Goal: Task Accomplishment & Management: Manage account settings

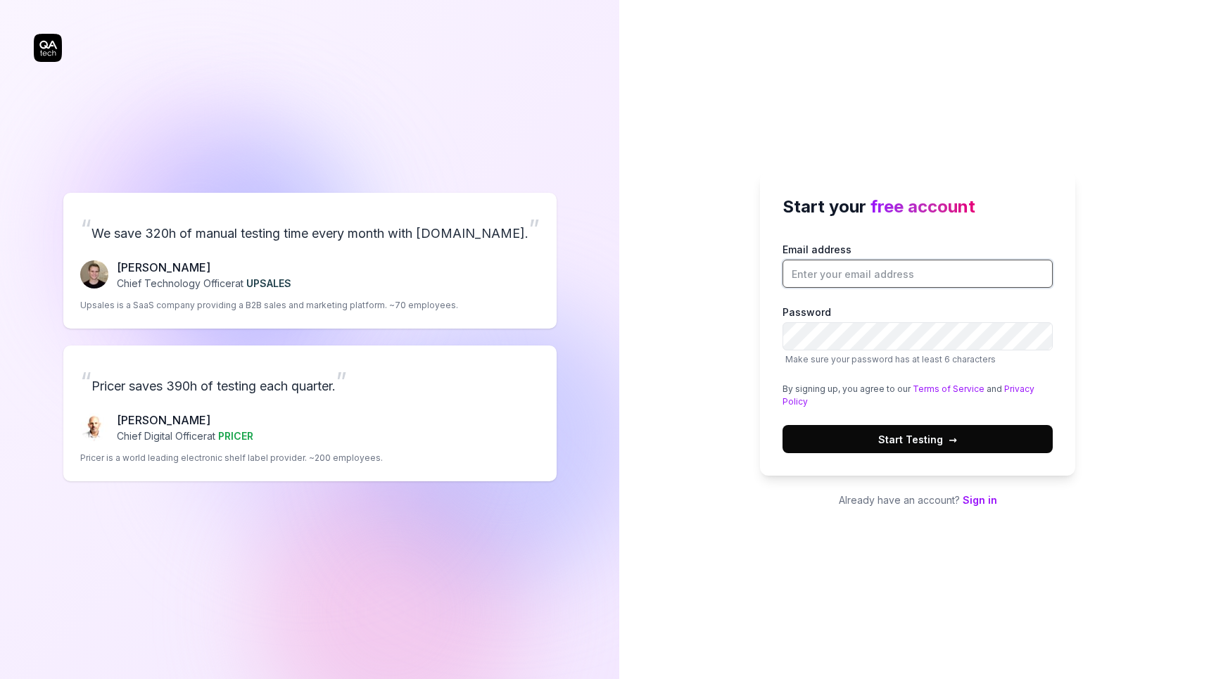
click at [851, 277] on input "Email address" at bounding box center [917, 274] width 270 height 28
type input "@"
paste input "[EMAIL_ADDRESS][DOMAIN_NAME]"
type input "[EMAIL_ADDRESS][DOMAIN_NAME]"
click at [895, 442] on span "Start Testing →" at bounding box center [917, 439] width 79 height 15
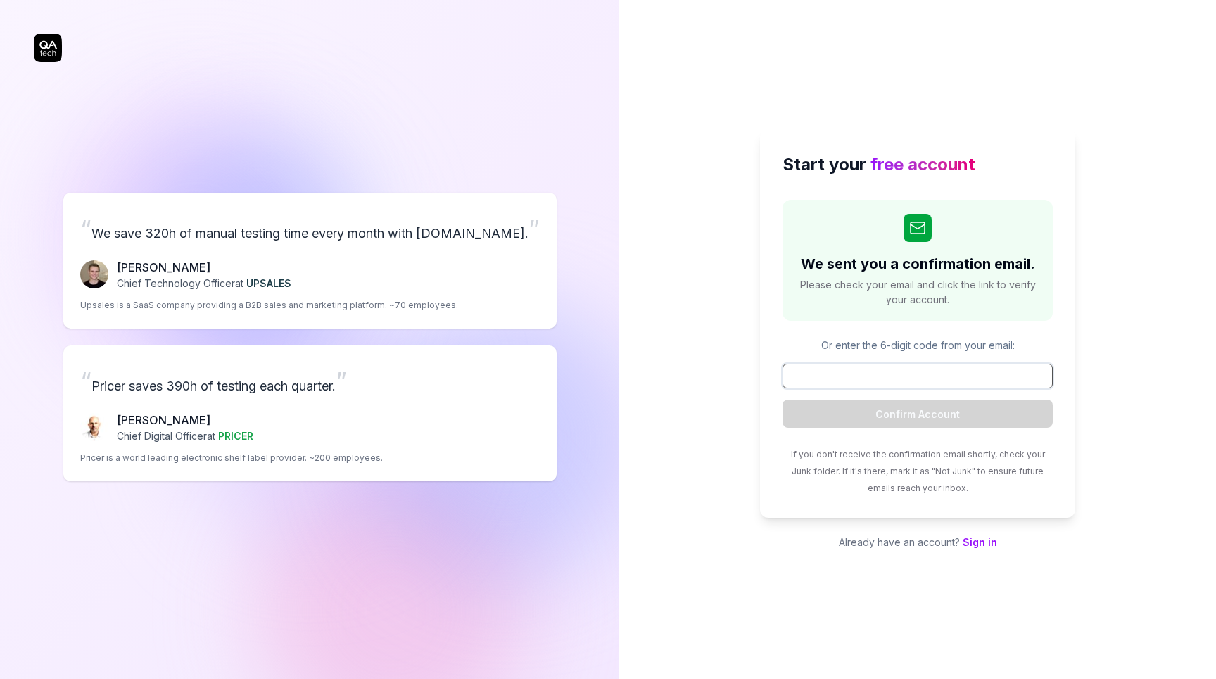
paste input "183522"
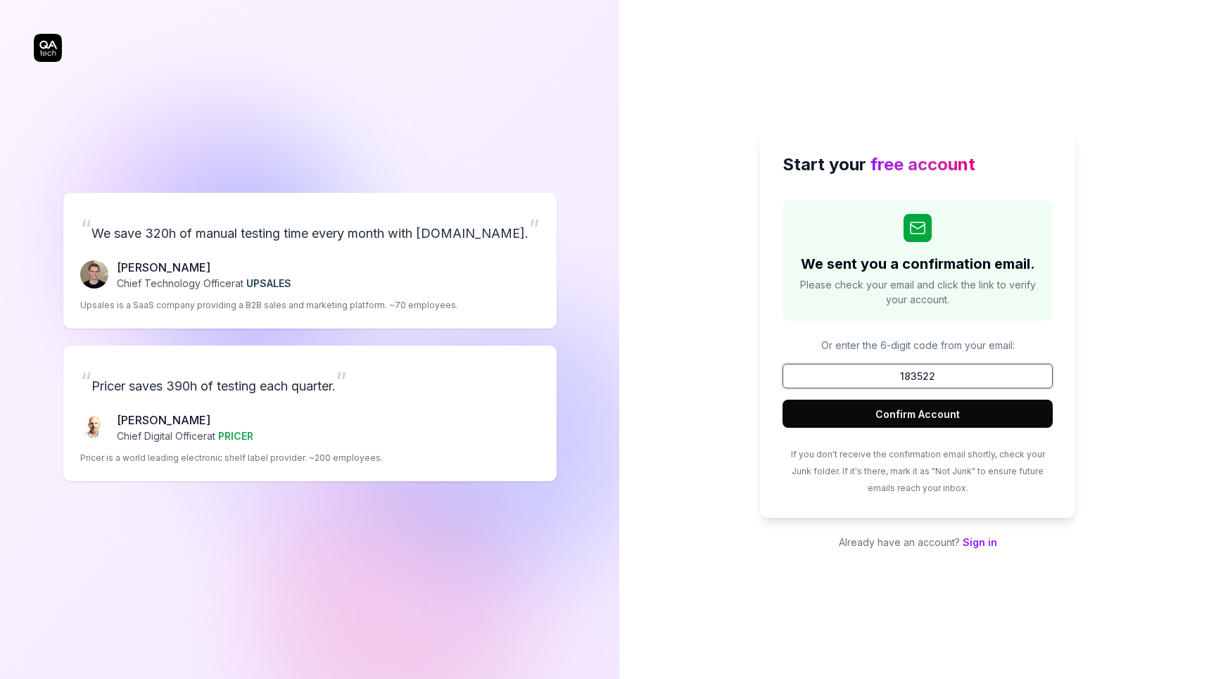
type input "183522"
click at [908, 415] on button "Confirm Account" at bounding box center [917, 414] width 270 height 28
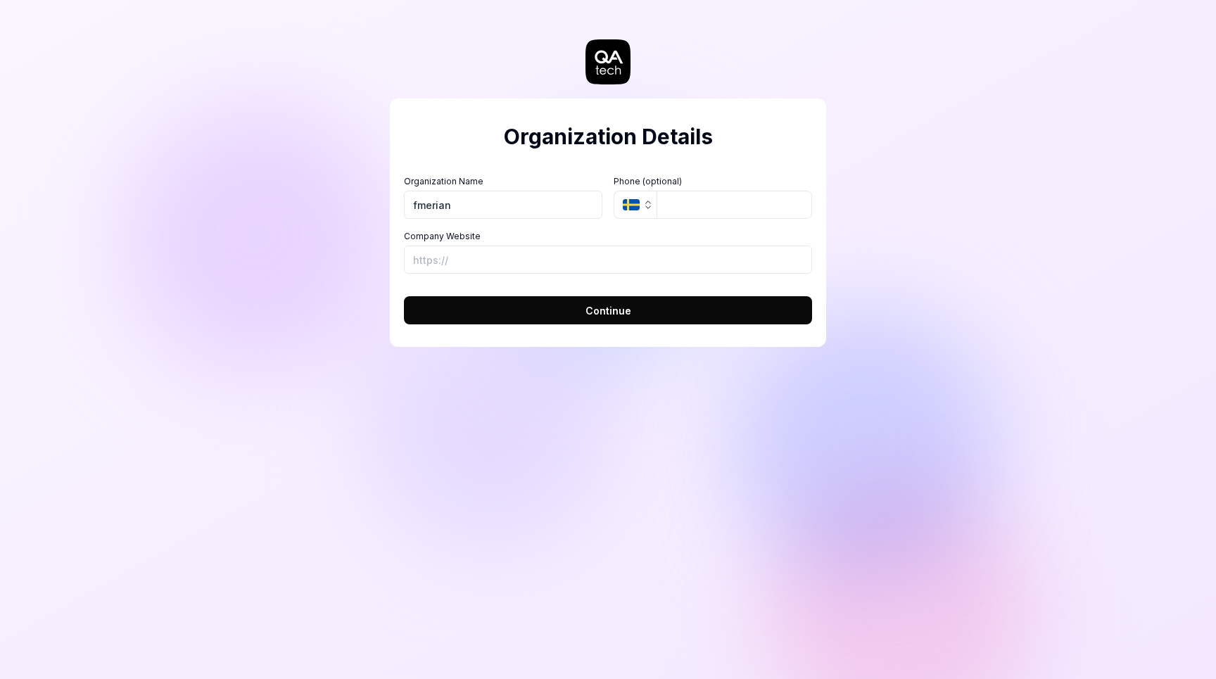
type input "fmerian"
type input "[URL][DOMAIN_NAME]"
click at [421, 207] on input "fmerian" at bounding box center [503, 205] width 198 height 28
click at [547, 305] on button "Continue" at bounding box center [608, 310] width 408 height 28
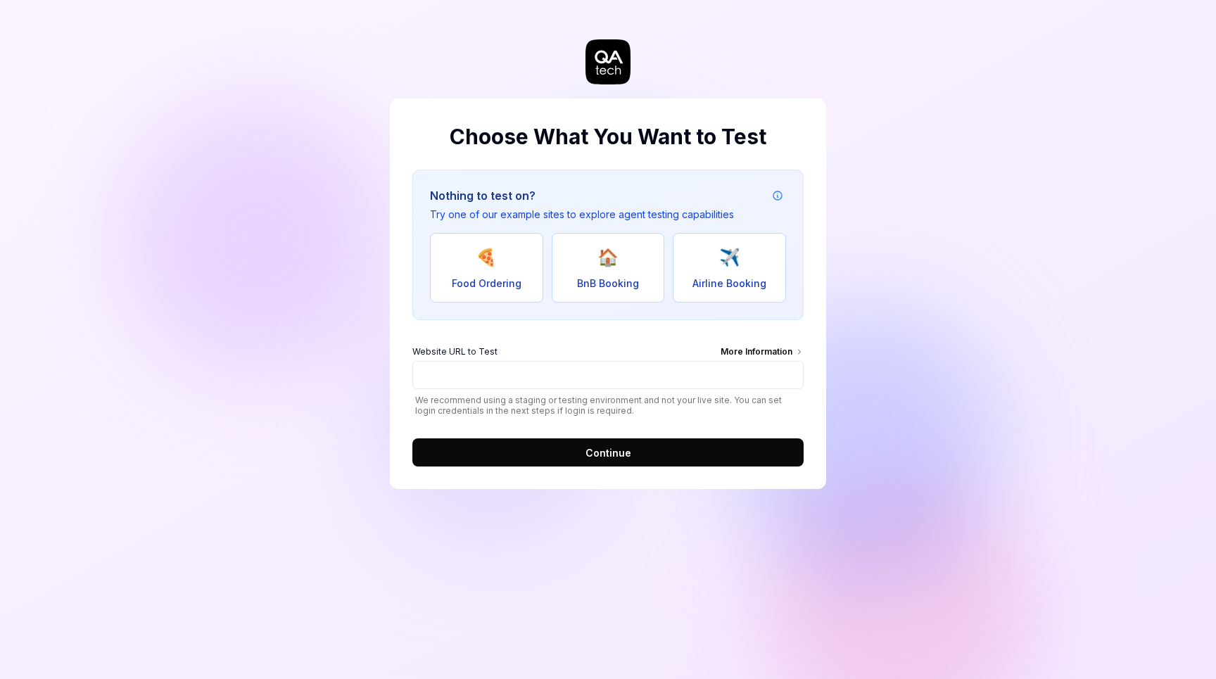
click at [625, 256] on button "🏠 BnB Booking" at bounding box center [607, 268] width 113 height 70
type input "[URL][DOMAIN_NAME]"
click at [588, 445] on span "Continue" at bounding box center [608, 452] width 46 height 15
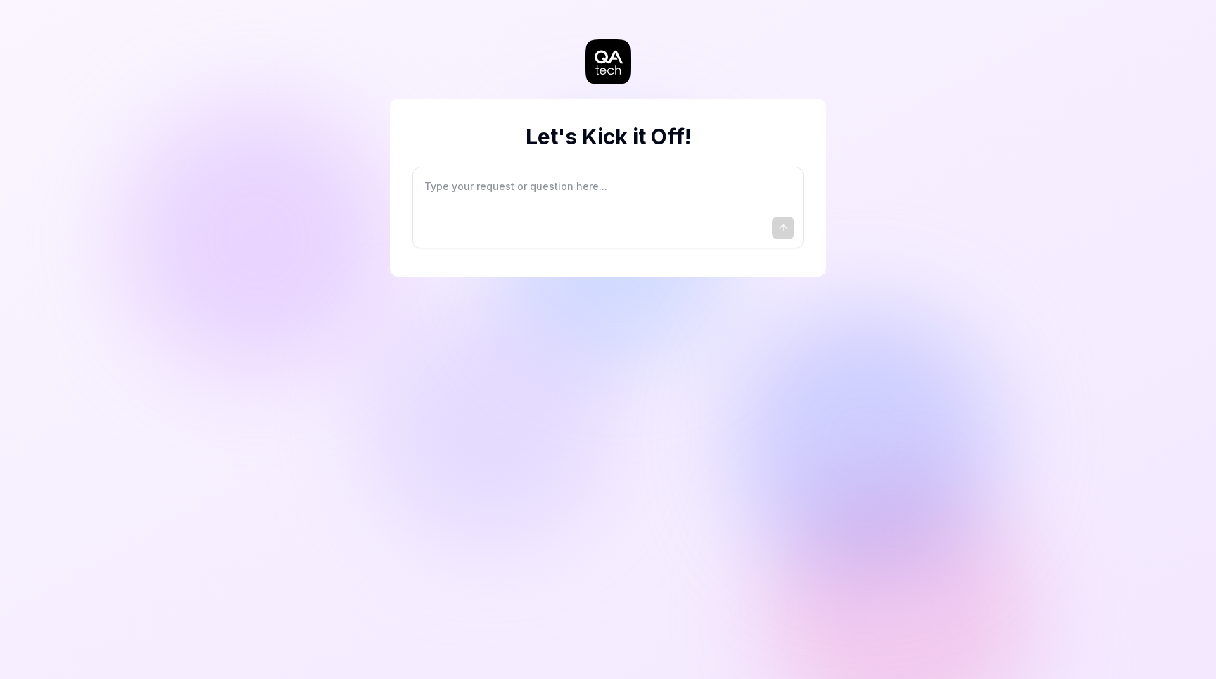
type textarea "*"
type textarea "I"
type textarea "*"
type textarea "I"
type textarea "*"
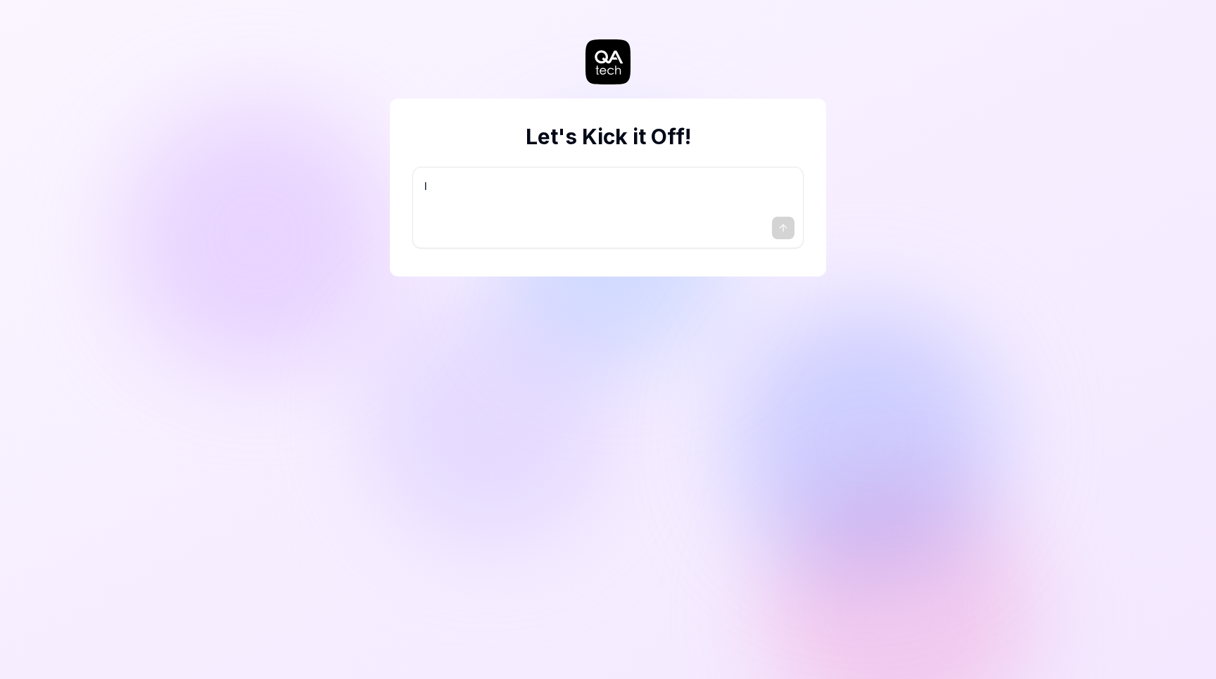
type textarea "I w"
type textarea "*"
type textarea "I wa"
type textarea "*"
type textarea "I wan"
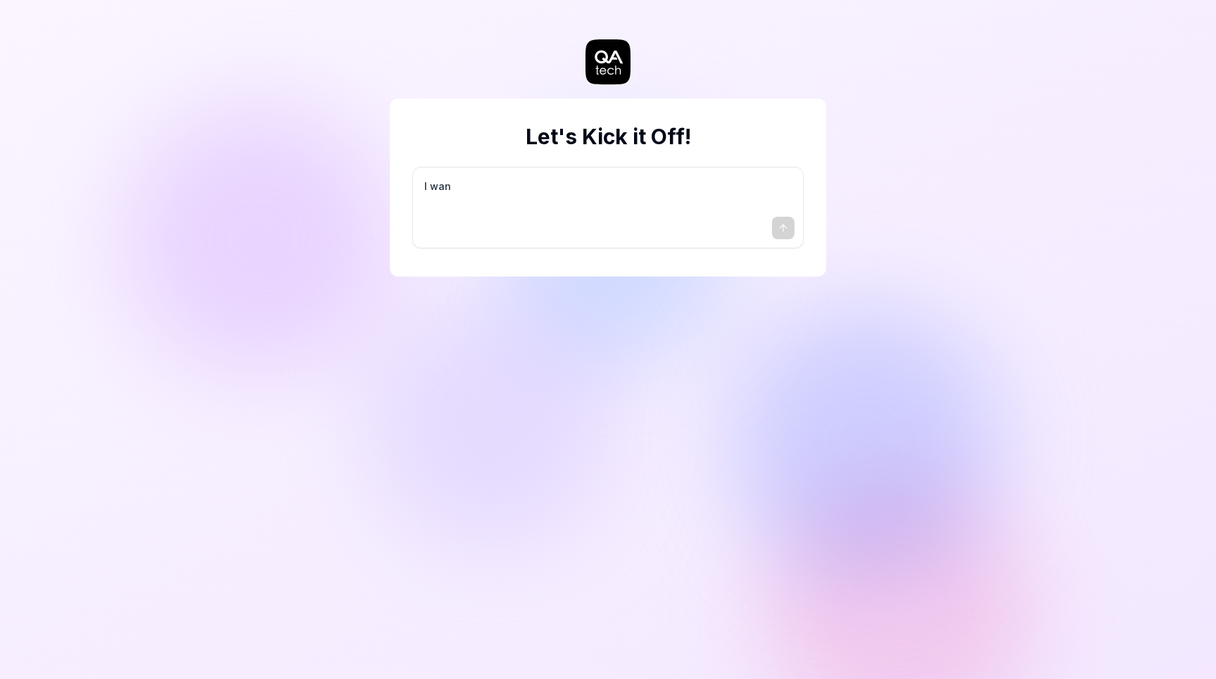
type textarea "*"
type textarea "I want"
type textarea "*"
type textarea "I want"
type textarea "*"
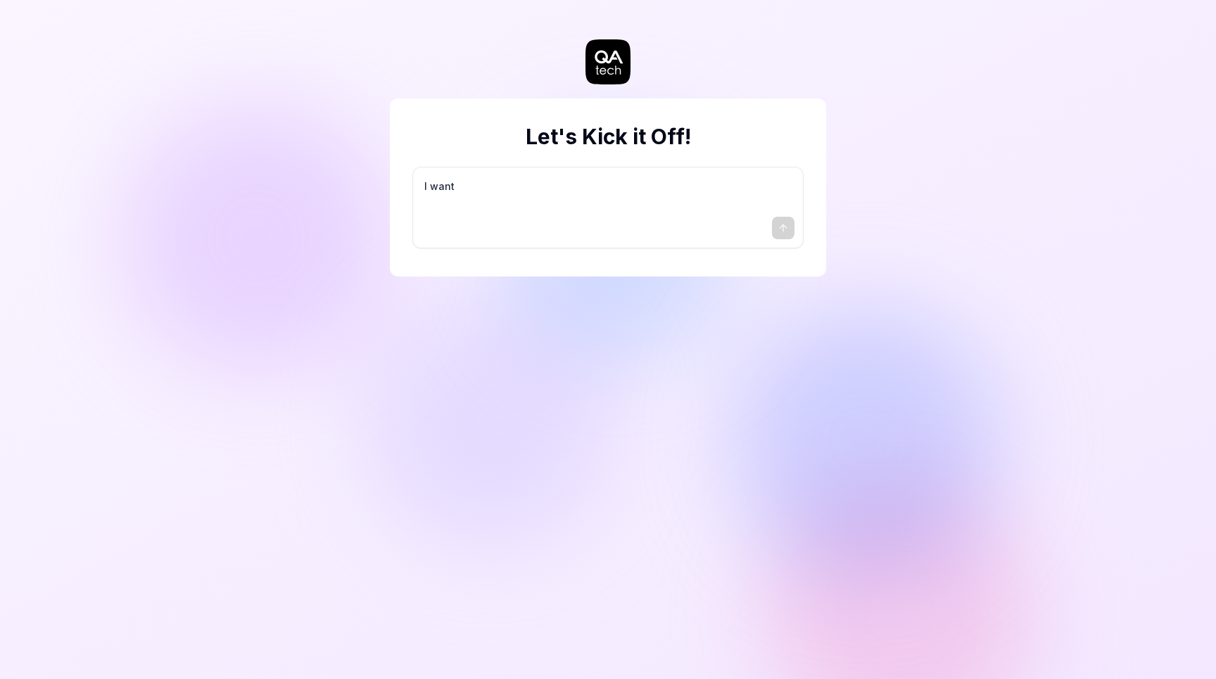
type textarea "I want a"
type textarea "*"
type textarea "I want a"
type textarea "*"
type textarea "I want a g"
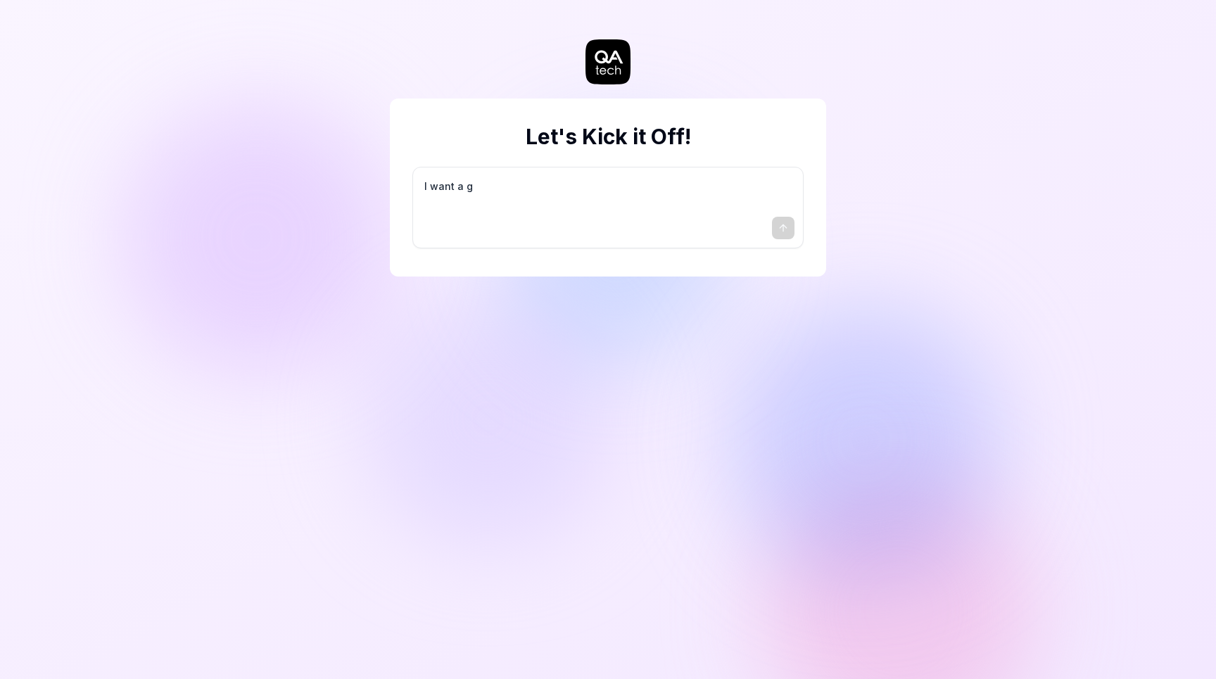
type textarea "*"
type textarea "I want a go"
type textarea "*"
type textarea "I want a goo"
type textarea "*"
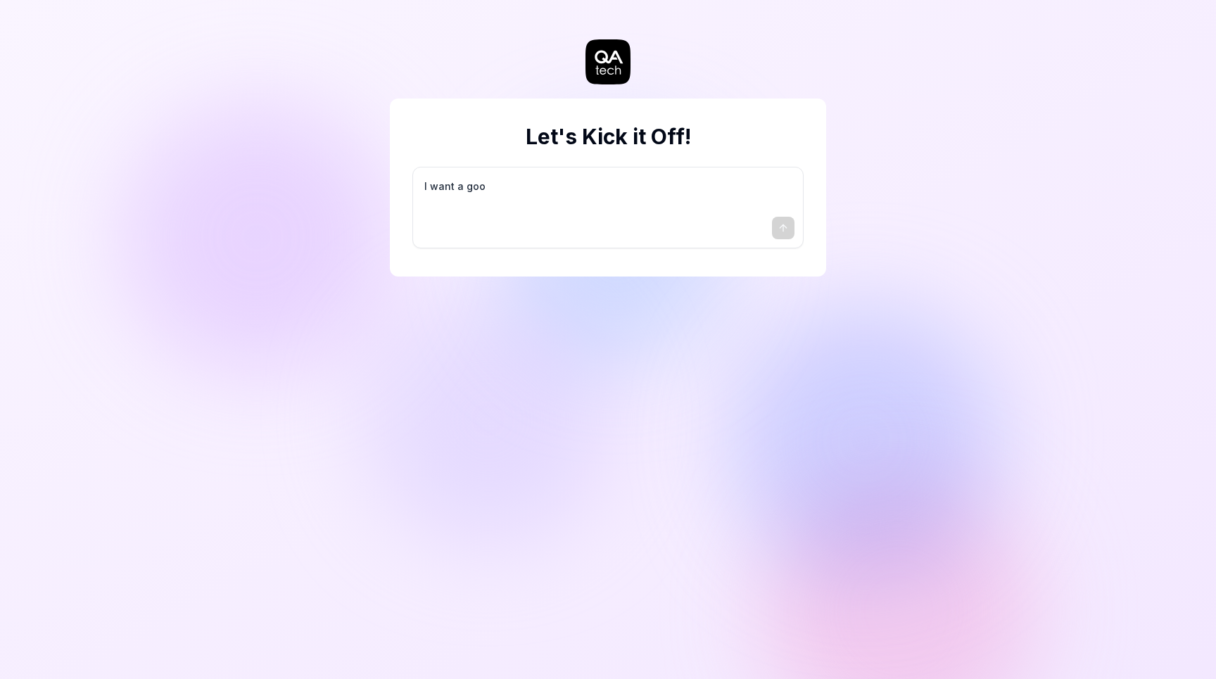
type textarea "I want a good"
type textarea "*"
type textarea "I want a good"
type textarea "*"
type textarea "I want a good t"
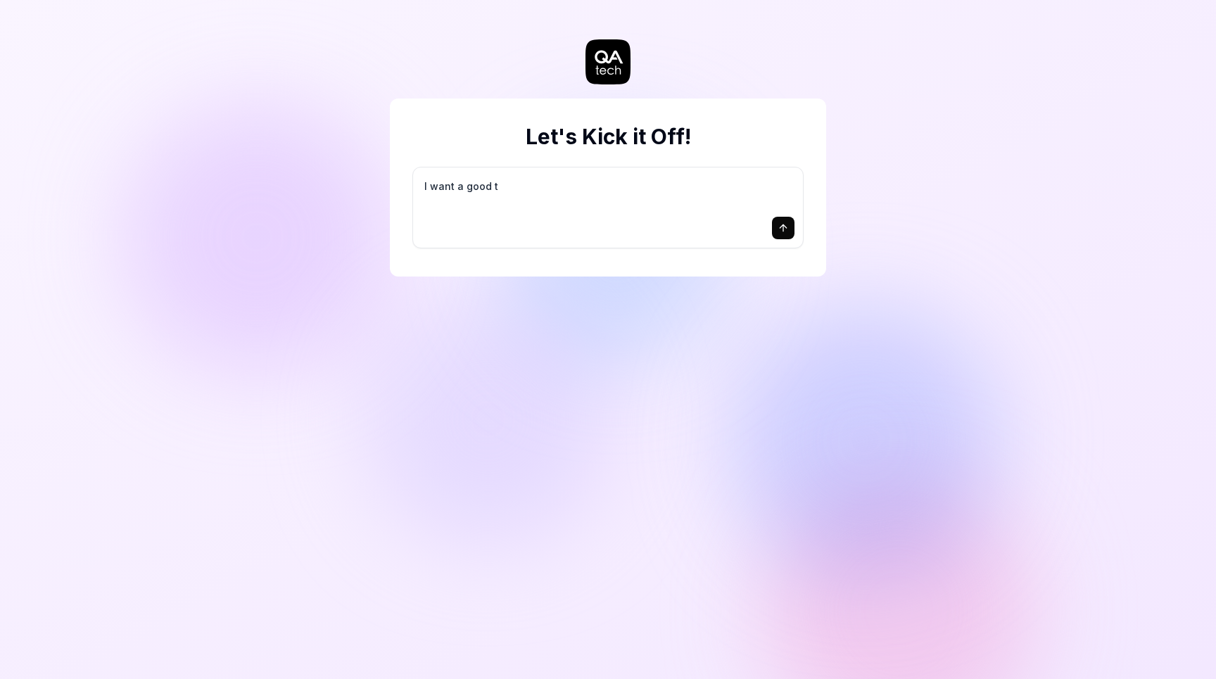
type textarea "*"
type textarea "I want a good te"
type textarea "*"
type textarea "I want a good tes"
type textarea "*"
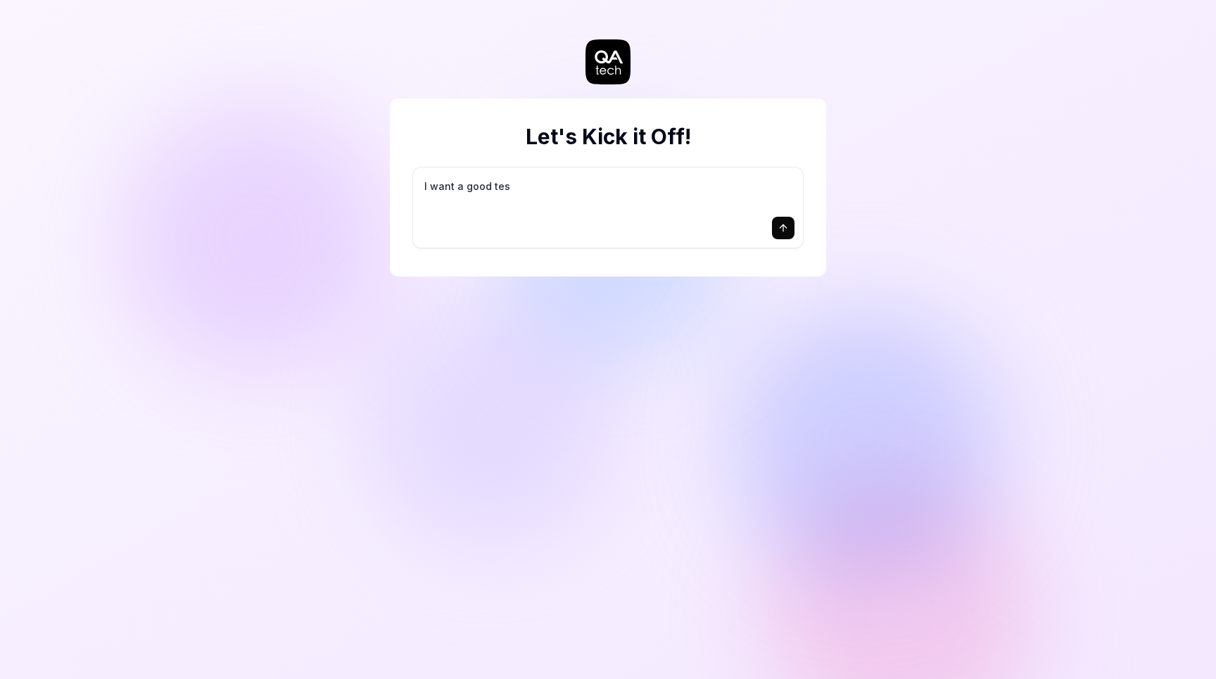
type textarea "I want a good test"
type textarea "*"
type textarea "I want a good test"
type textarea "*"
type textarea "I want a good test s"
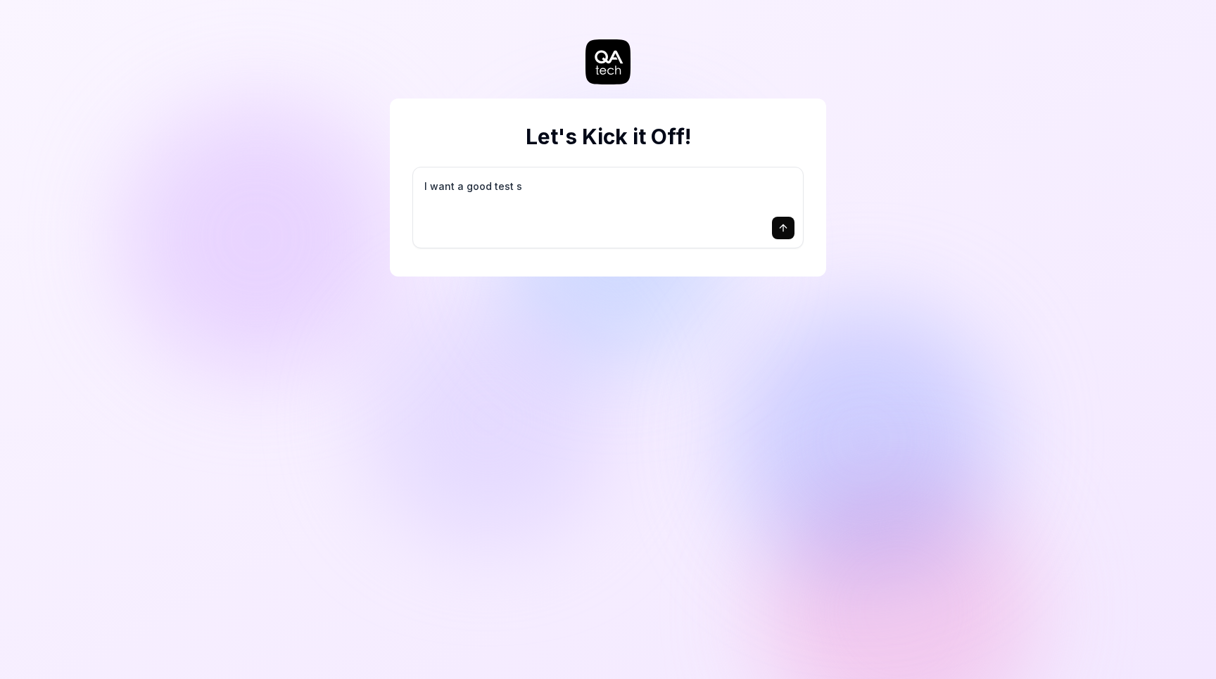
type textarea "*"
type textarea "I want a good test se"
type textarea "*"
type textarea "I want a good test set"
type textarea "*"
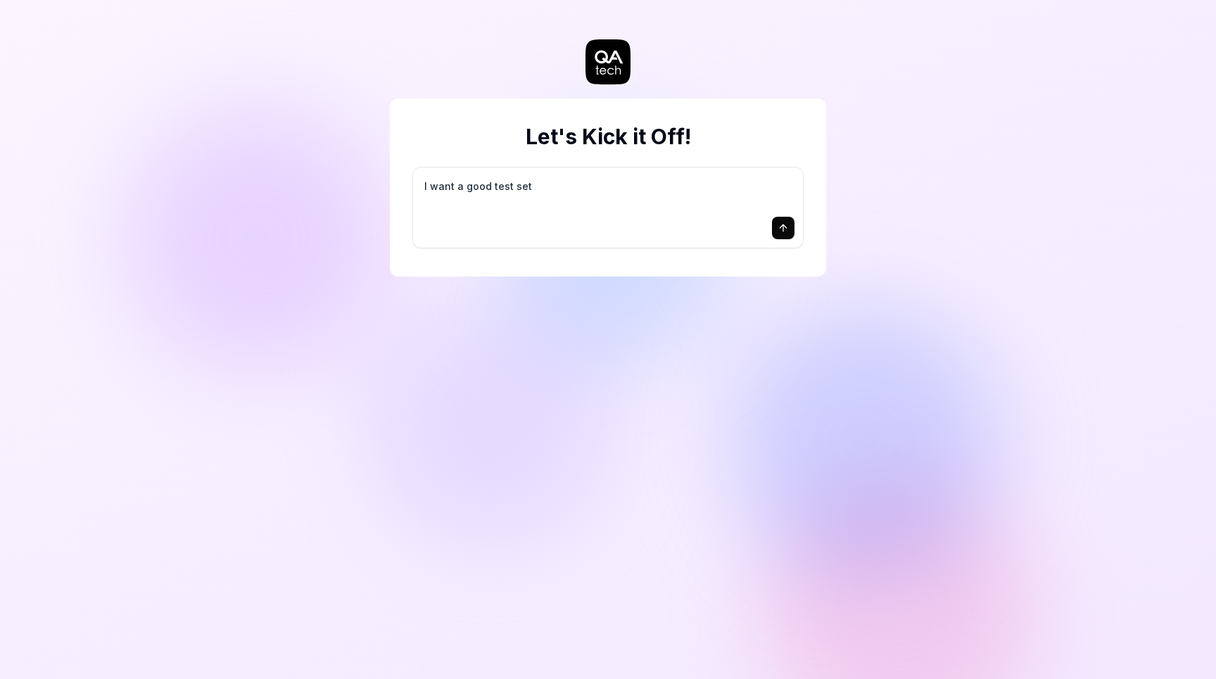
type textarea "I want a good test setu"
type textarea "*"
type textarea "I want a good test setup"
type textarea "*"
type textarea "I want a good test setup"
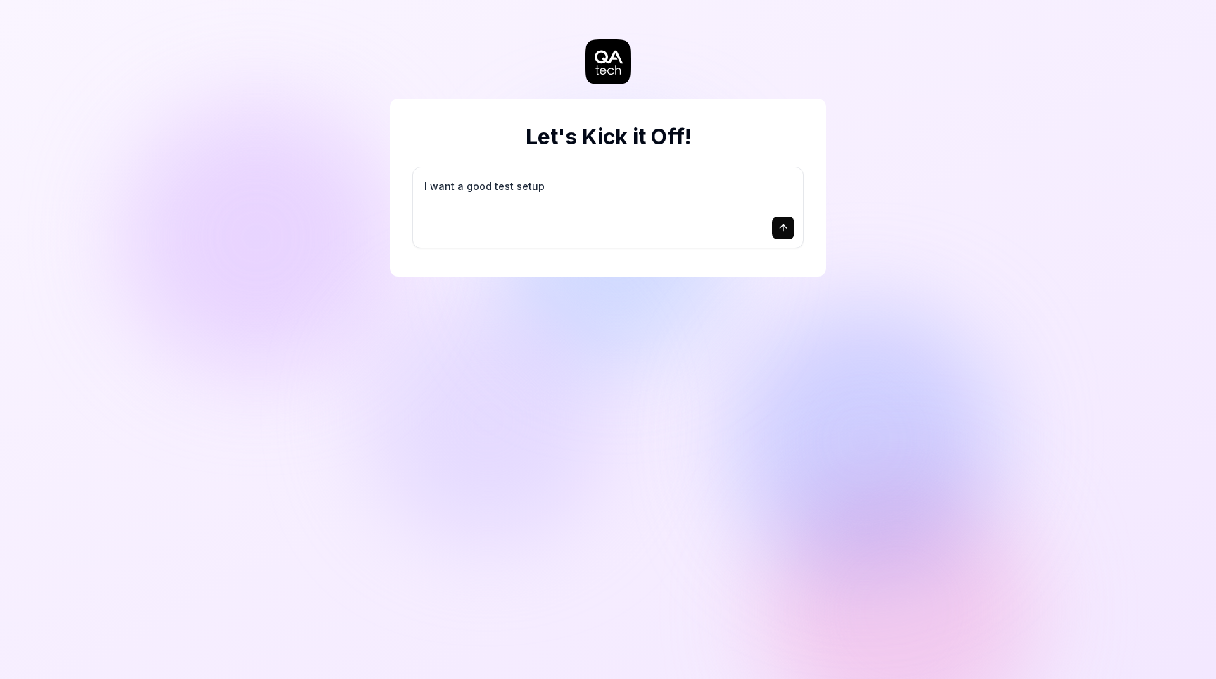
type textarea "*"
type textarea "I want a good test setup f"
type textarea "*"
type textarea "I want a good test setup fo"
type textarea "*"
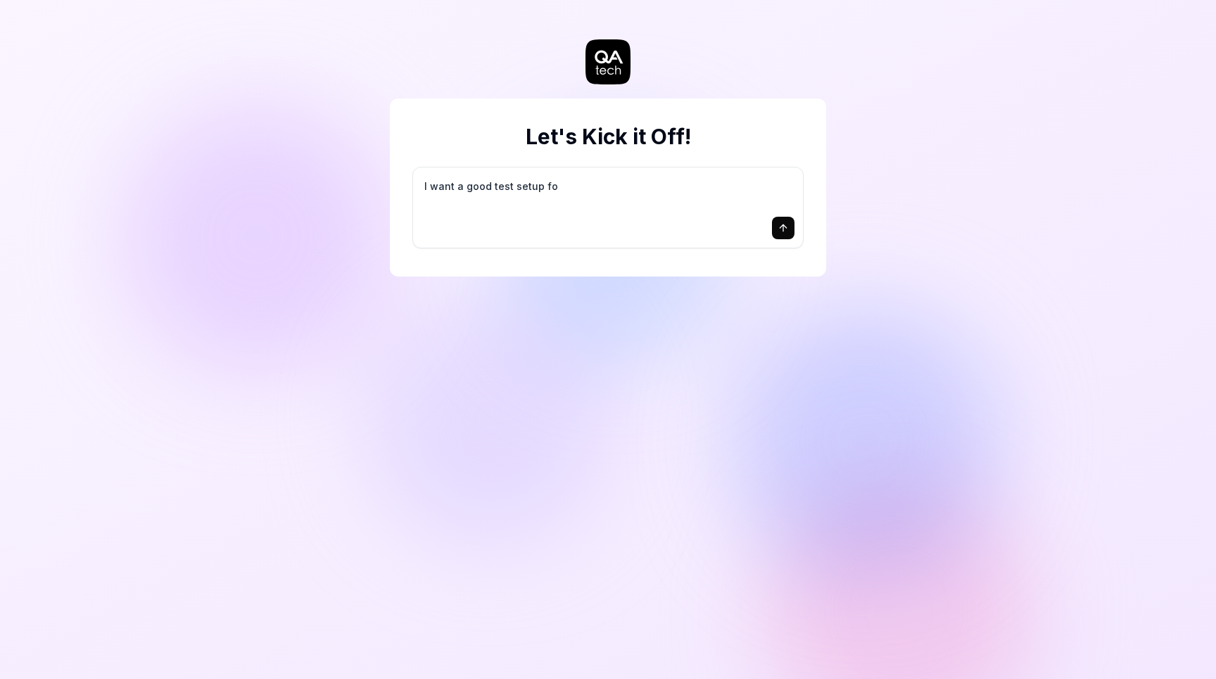
type textarea "I want a good test setup for"
type textarea "*"
type textarea "I want a good test setup for"
type textarea "*"
type textarea "I want a good test setup for m"
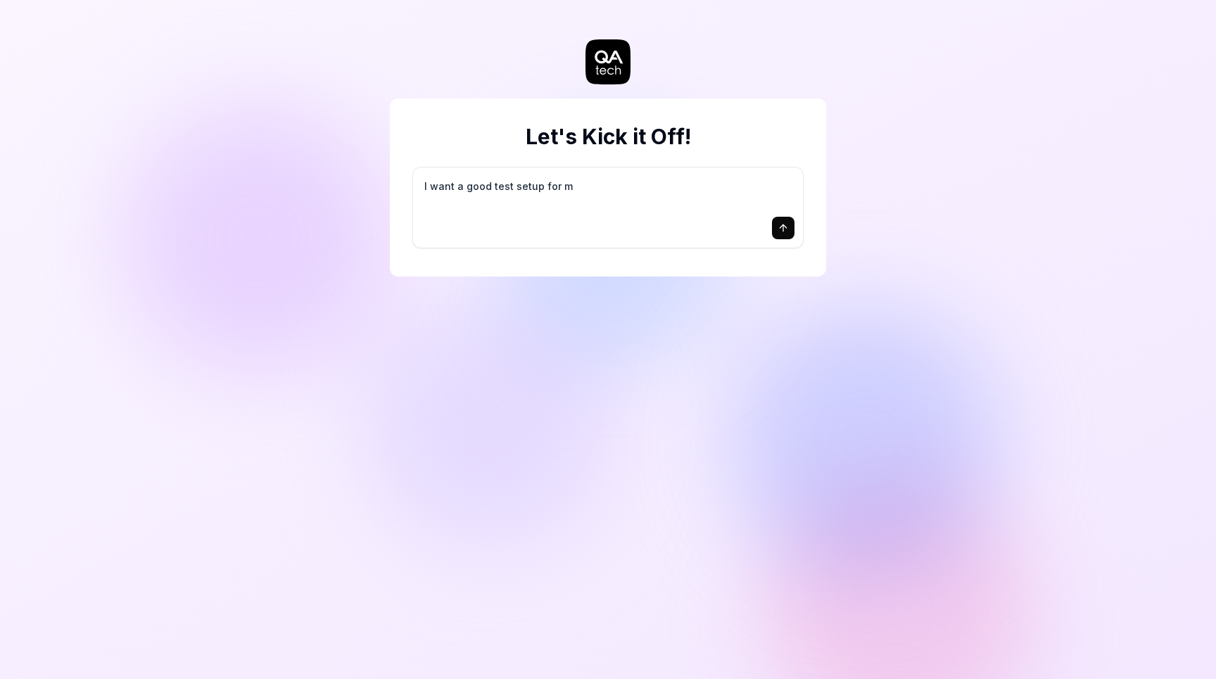
type textarea "*"
type textarea "I want a good test setup for my"
type textarea "*"
type textarea "I want a good test setup for my"
type textarea "*"
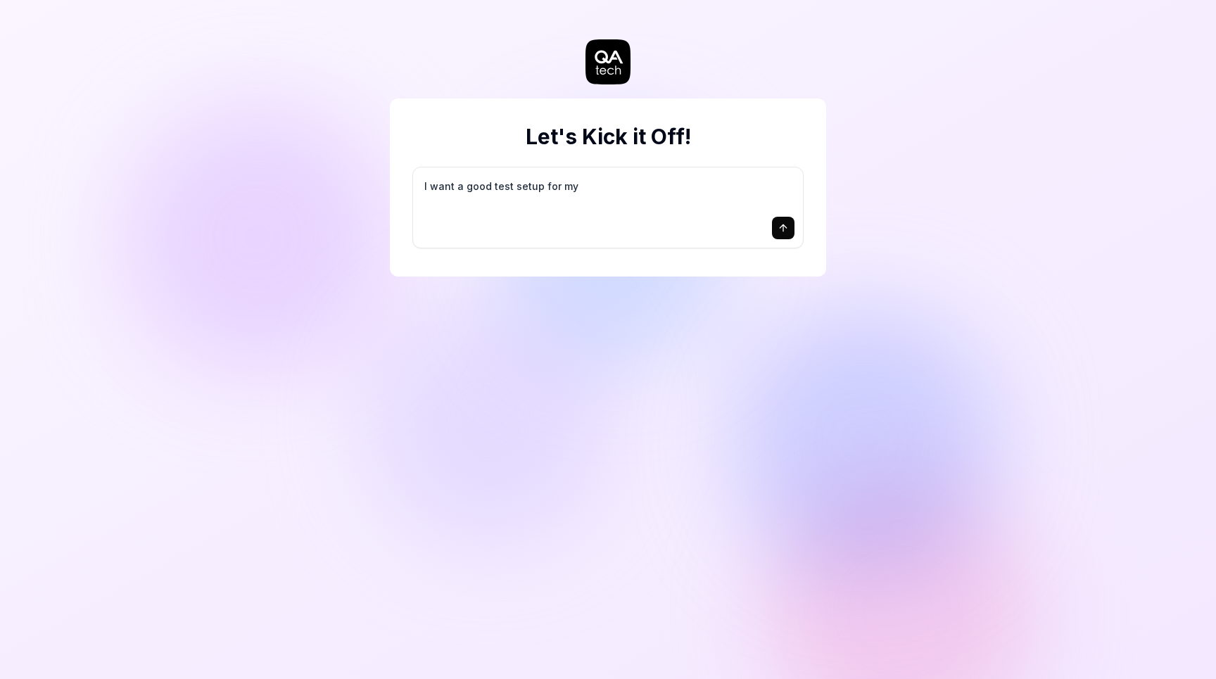
type textarea "I want a good test setup for my s"
type textarea "*"
type textarea "I want a good test setup for my si"
type textarea "*"
type textarea "I want a good test setup for my sit"
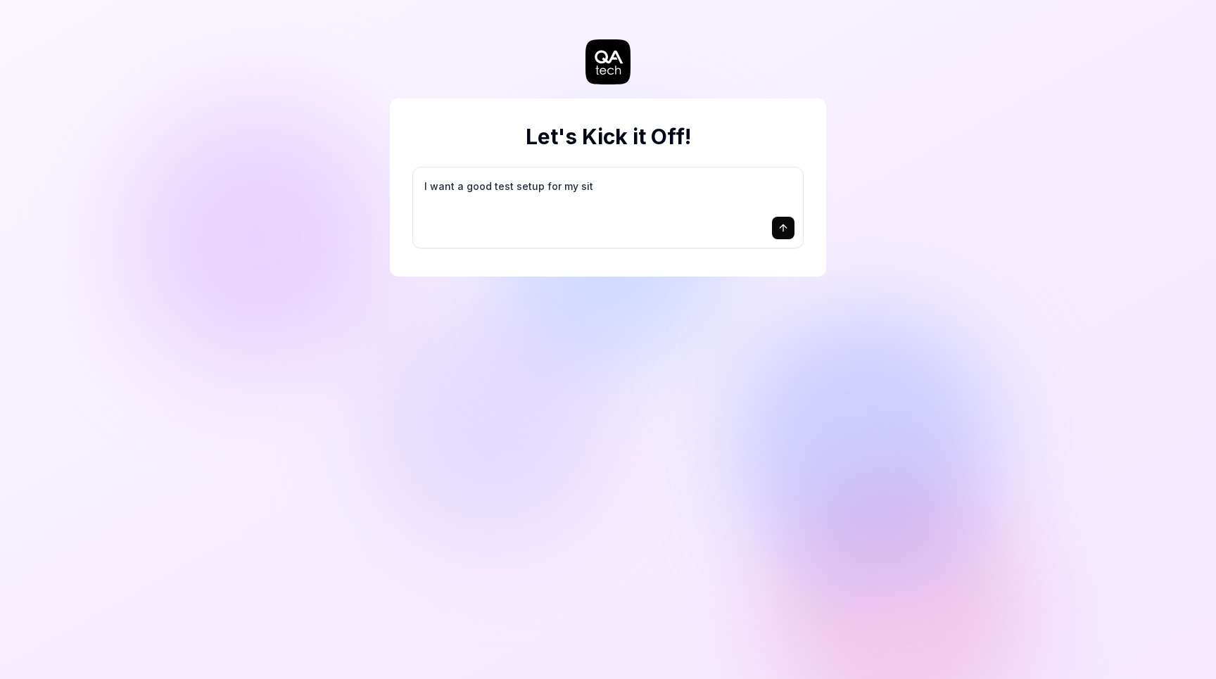
type textarea "*"
type textarea "I want a good test setup for my site"
type textarea "*"
type textarea "I want a good test setup for my site"
type textarea "*"
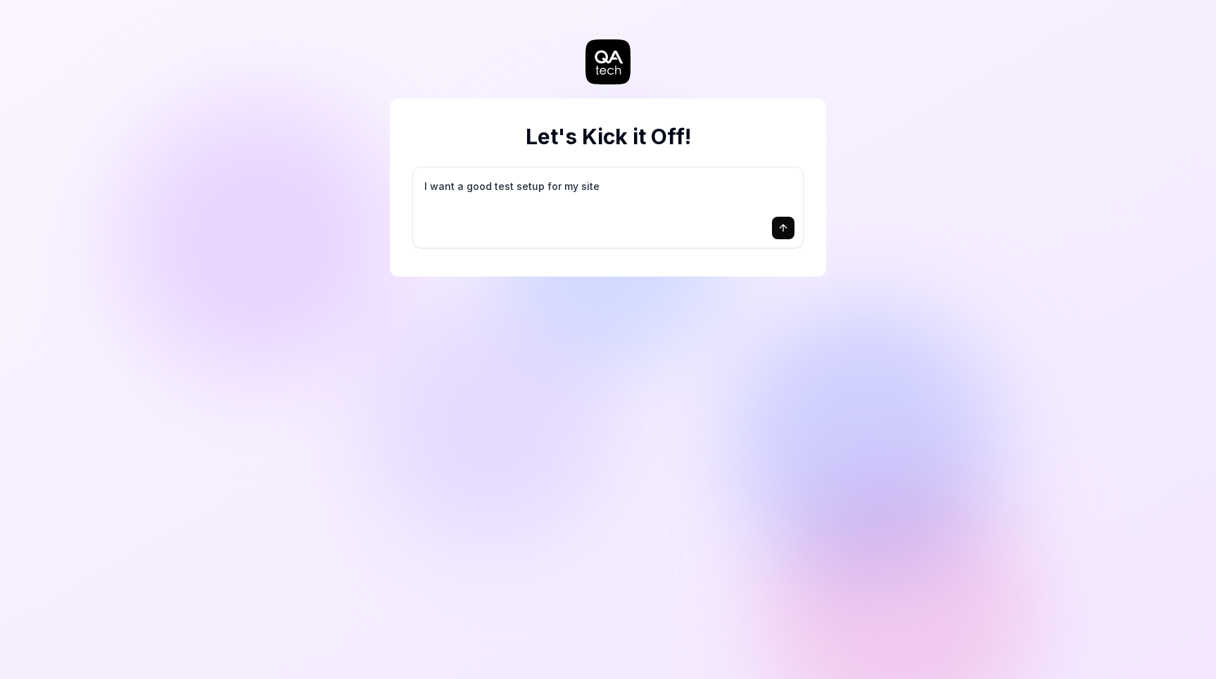
type textarea "I want a good test setup for my site -"
type textarea "*"
type textarea "I want a good test setup for my site -"
type textarea "*"
type textarea "I want a good test setup for my site - h"
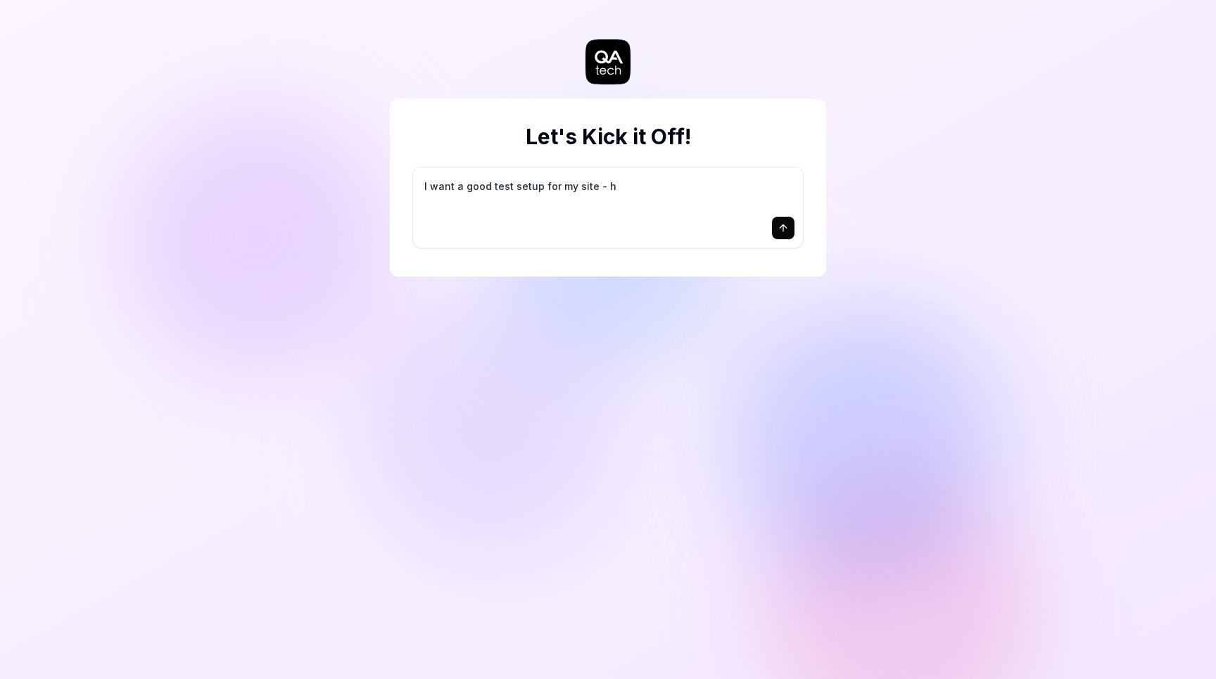
type textarea "*"
type textarea "I want a good test setup for my site - he"
type textarea "*"
type textarea "I want a good test setup for my site - hel"
type textarea "*"
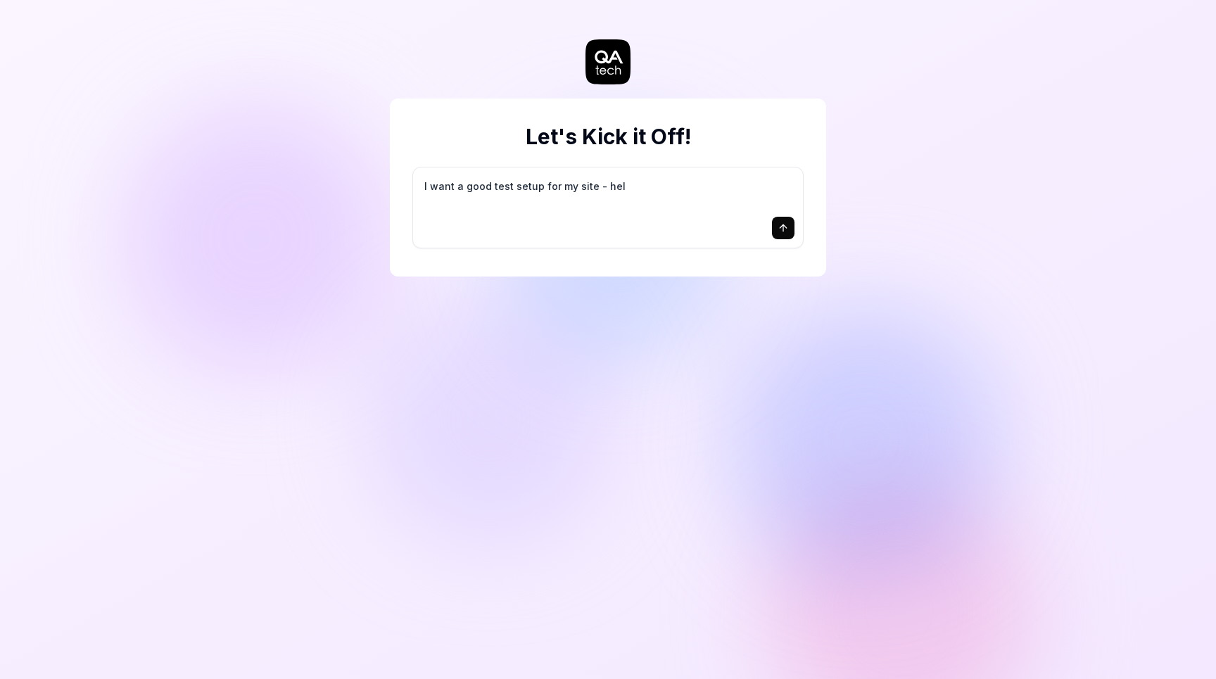
type textarea "I want a good test setup for my site - help"
type textarea "*"
type textarea "I want a good test setup for my site - help"
type textarea "*"
type textarea "I want a good test setup for my site - help m"
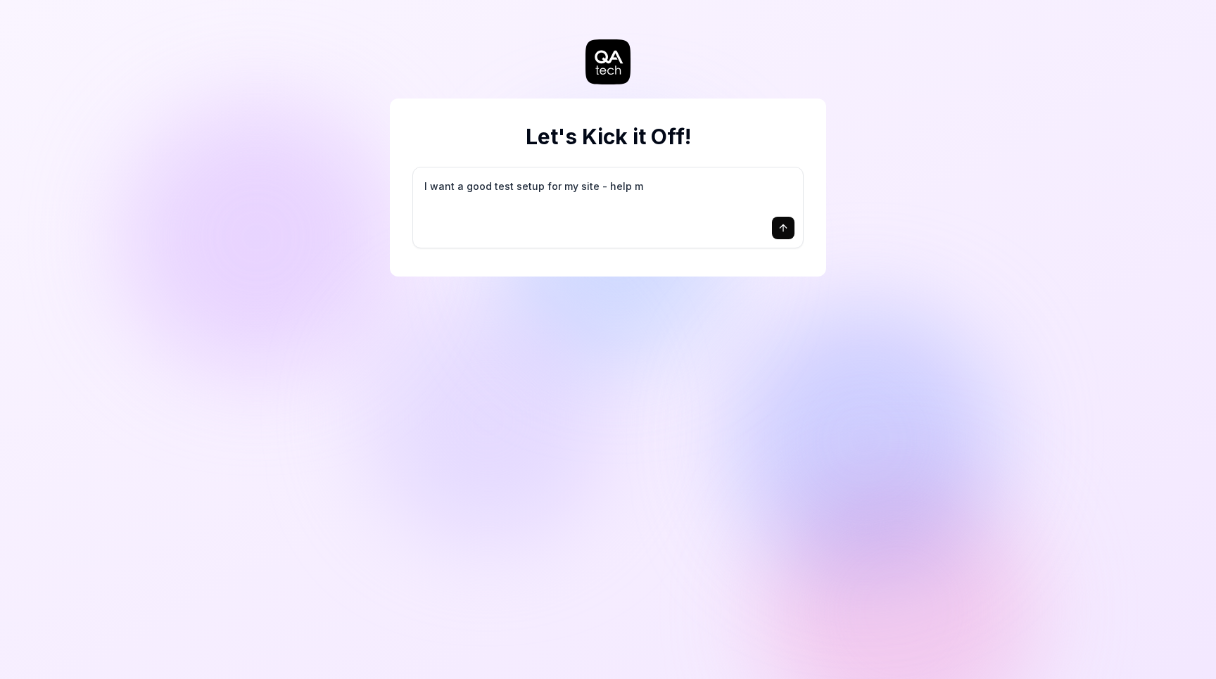
type textarea "*"
type textarea "I want a good test setup for my site - help me"
type textarea "*"
type textarea "I want a good test setup for my site - help me"
type textarea "*"
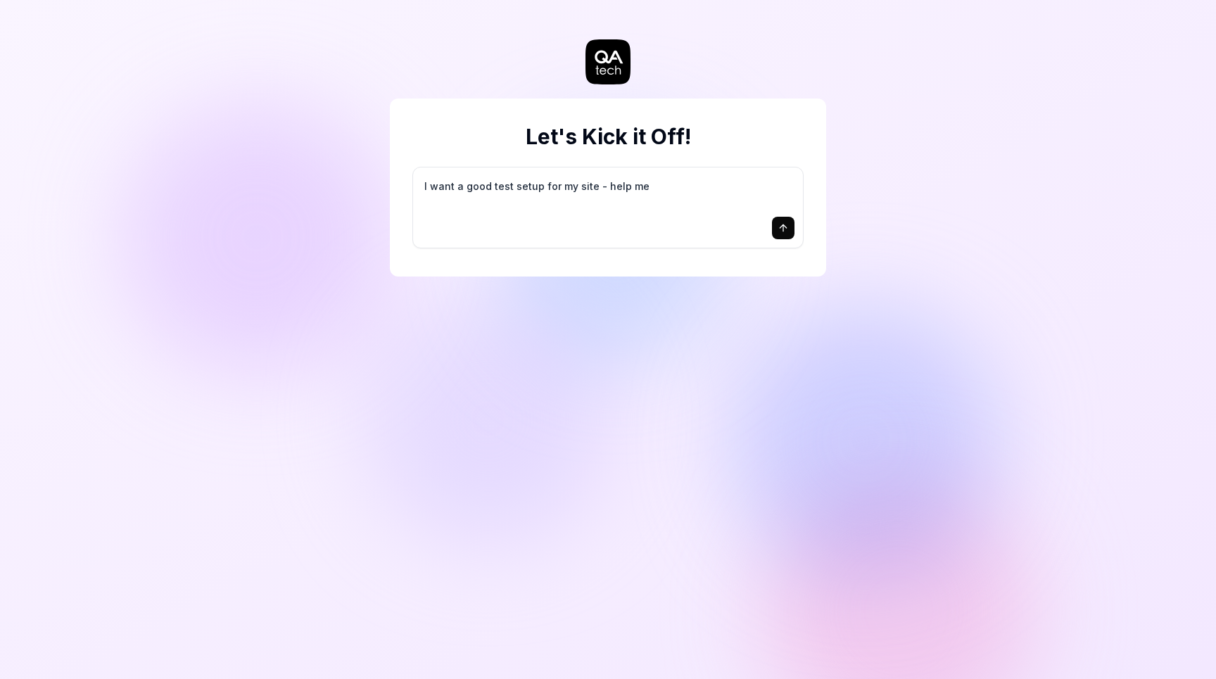
type textarea "I want a good test setup for my site - help me c"
type textarea "*"
type textarea "I want a good test setup for my site - help me cr"
type textarea "*"
type textarea "I want a good test setup for my site - help me cre"
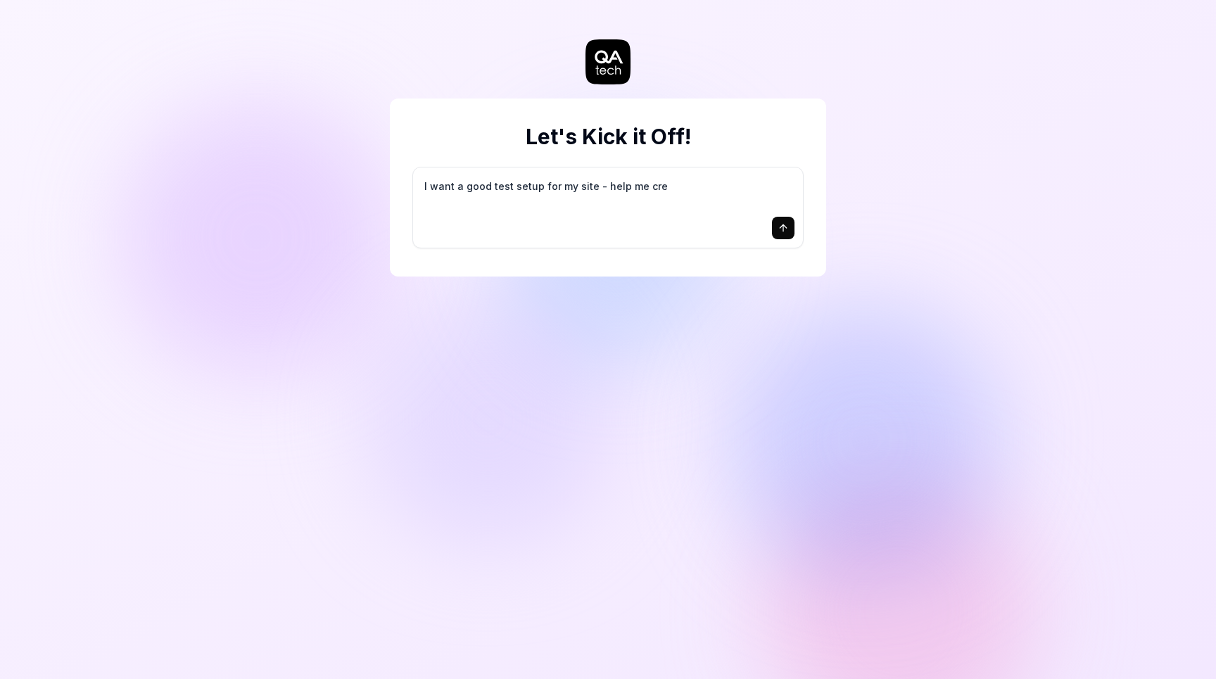
type textarea "*"
type textarea "I want a good test setup for my site - help me crea"
type textarea "*"
type textarea "I want a good test setup for my site - help me creat"
type textarea "*"
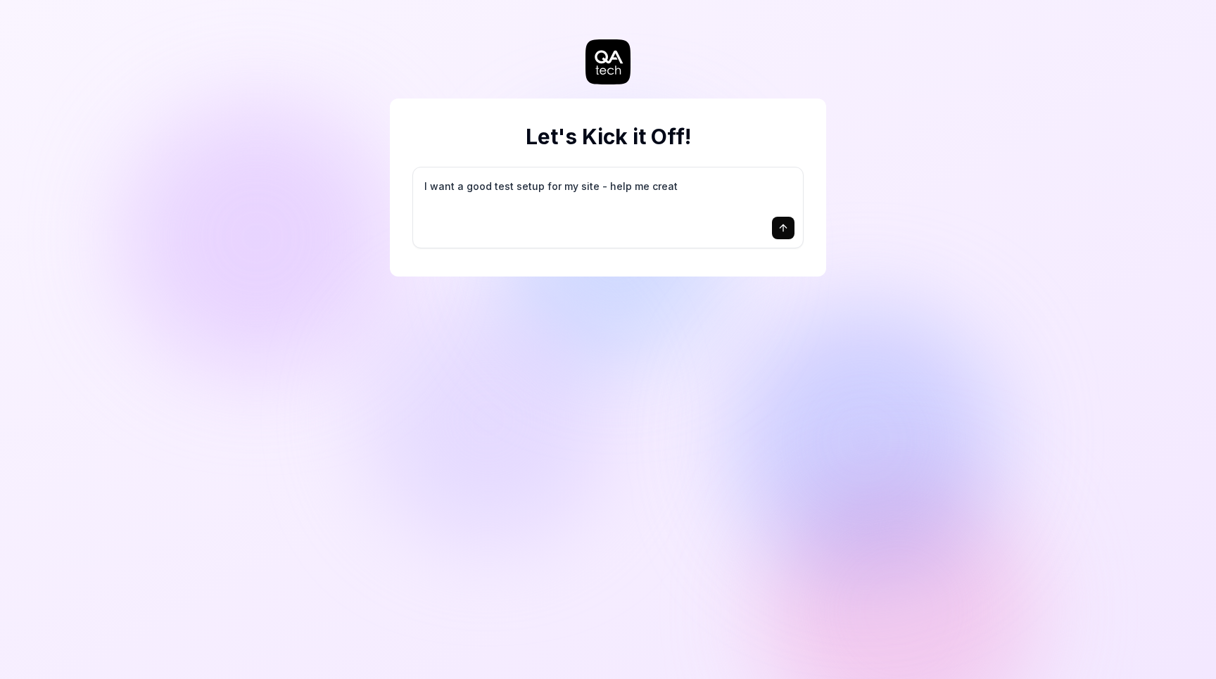
type textarea "I want a good test setup for my site - help me create"
type textarea "*"
type textarea "I want a good test setup for my site - help me create"
type textarea "*"
type textarea "I want a good test setup for my site - help me create t"
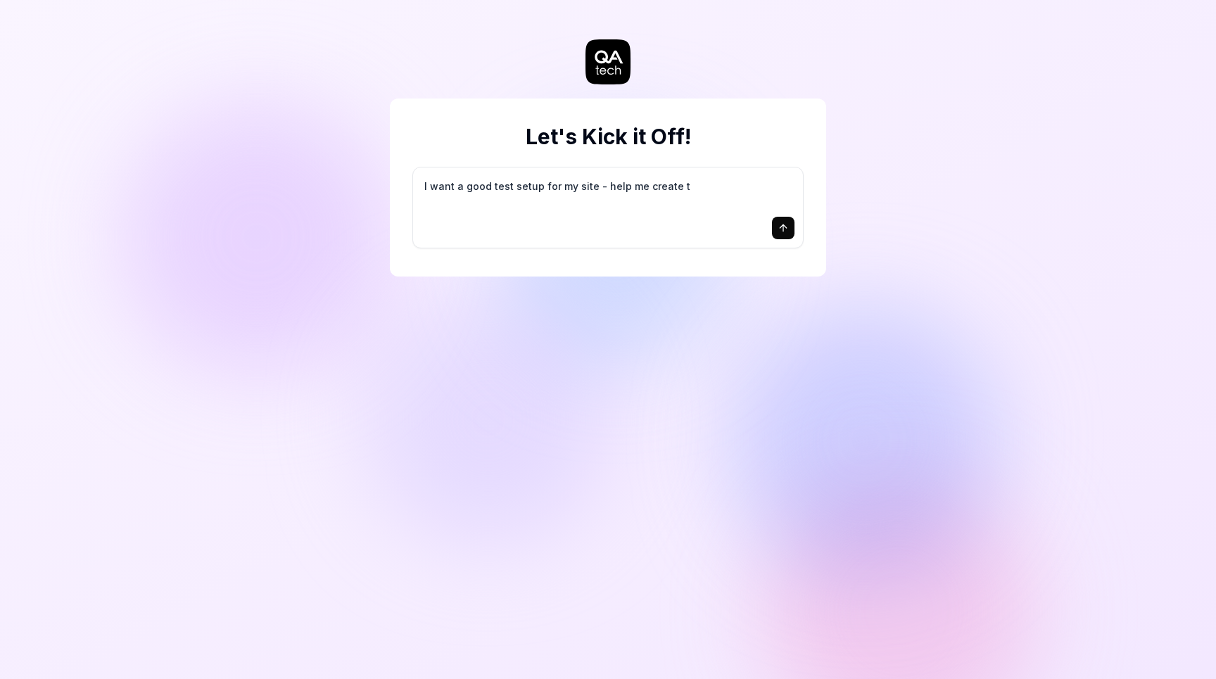
type textarea "*"
type textarea "I want a good test setup for my site - help me create th"
type textarea "*"
type textarea "I want a good test setup for my site - help me create the"
type textarea "*"
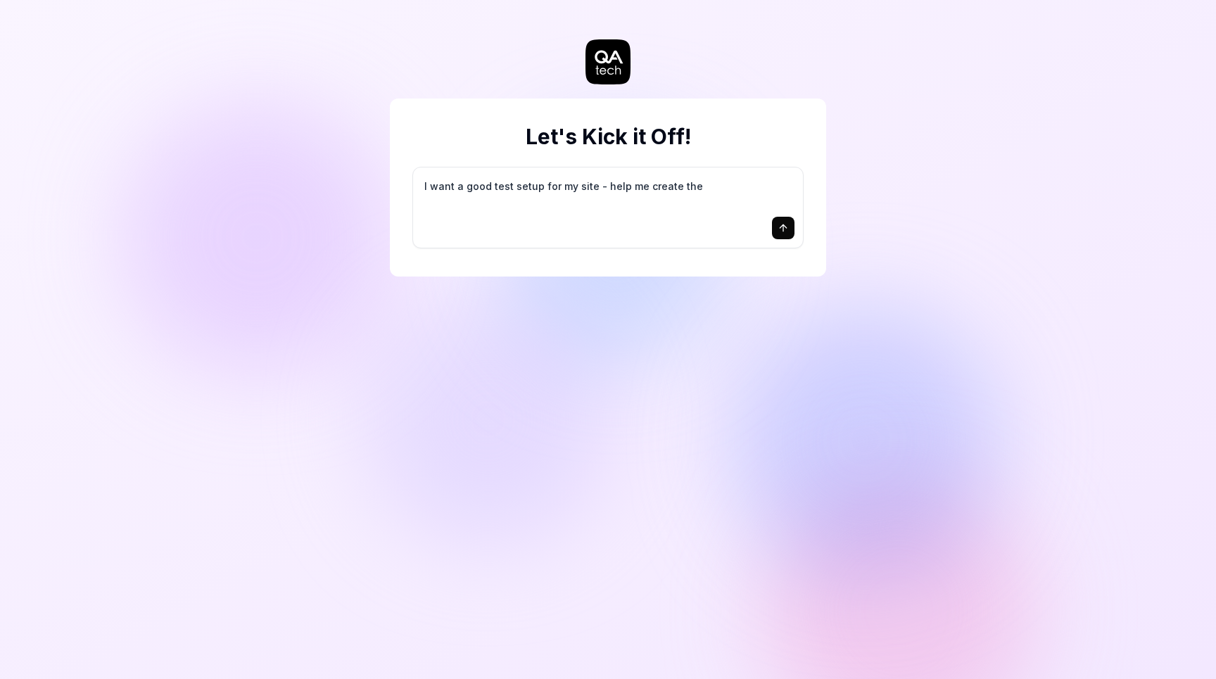
type textarea "I want a good test setup for my site - help me create the"
type textarea "*"
type textarea "I want a good test setup for my site - help me create the f"
type textarea "*"
type textarea "I want a good test setup for my site - help me create the fi"
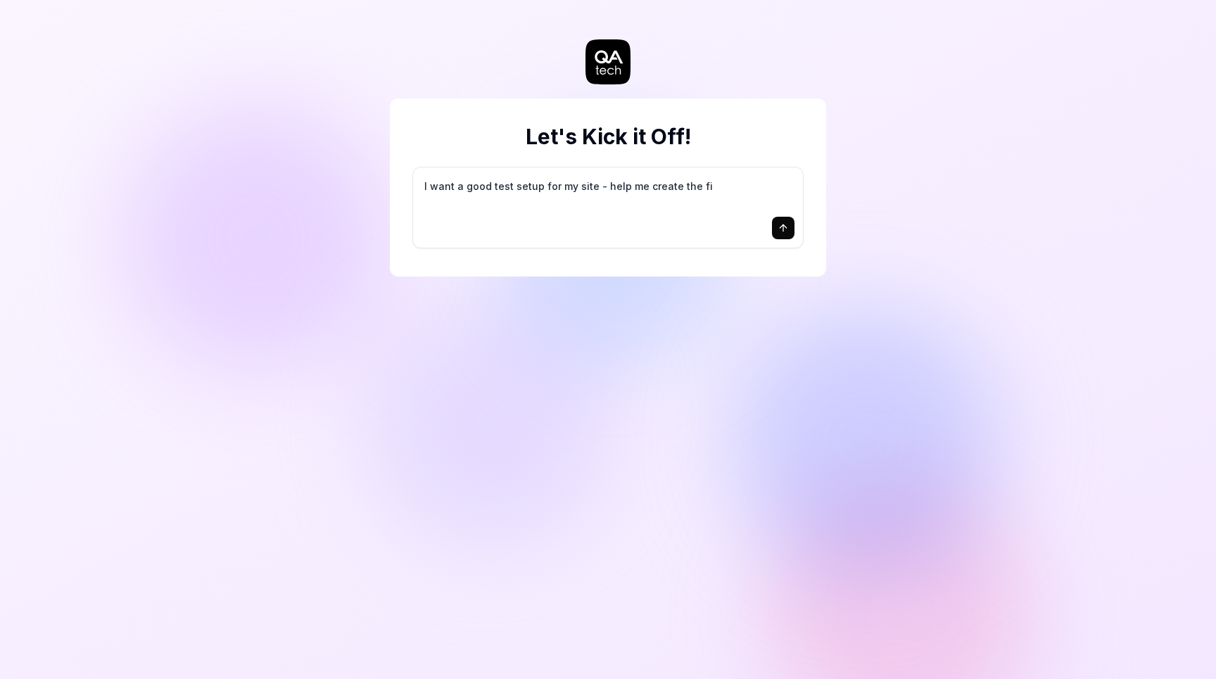
type textarea "*"
type textarea "I want a good test setup for my site - help me create the fir"
type textarea "*"
type textarea "I want a good test setup for my site - help me create the firs"
type textarea "*"
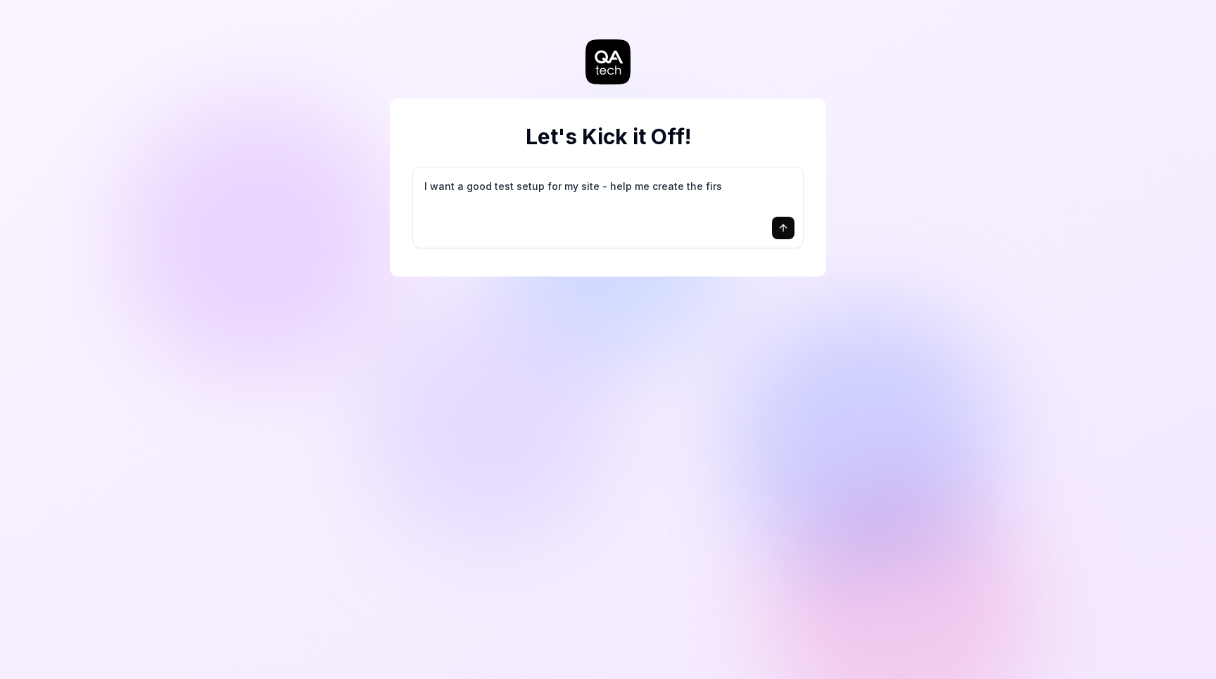
type textarea "I want a good test setup for my site - help me create the first"
type textarea "*"
type textarea "I want a good test setup for my site - help me create the first"
type textarea "*"
type textarea "I want a good test setup for my site - help me create the first 3"
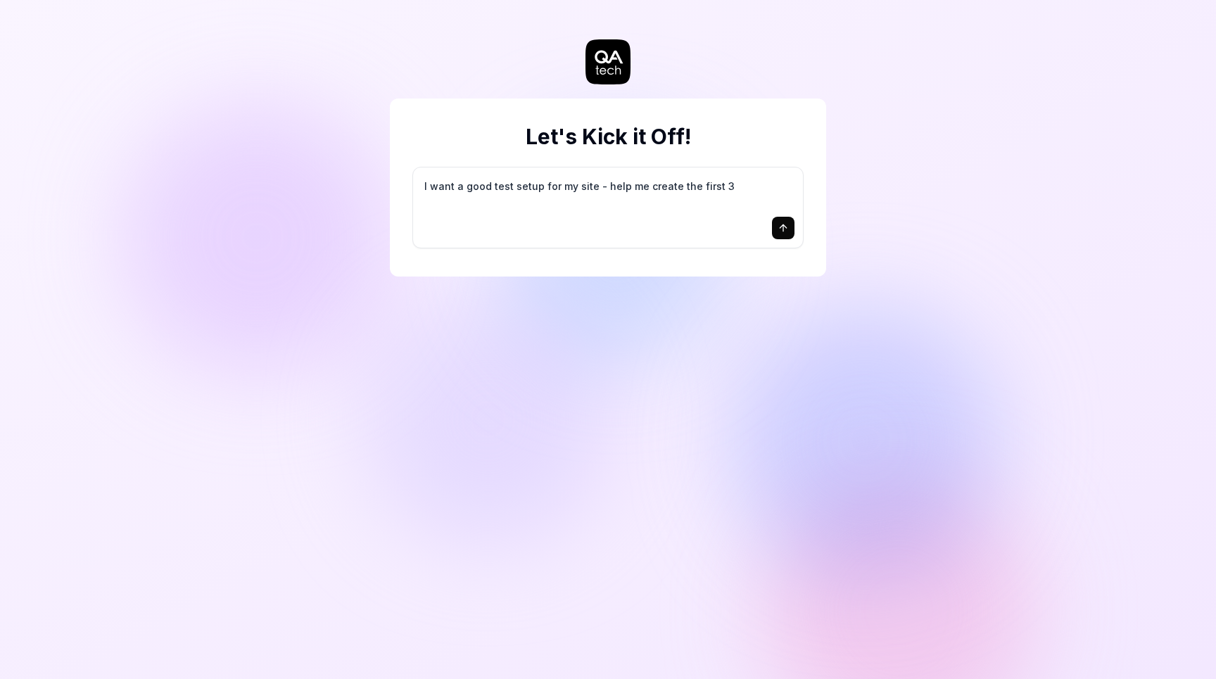
type textarea "*"
type textarea "I want a good test setup for my site - help me create the first 3-"
type textarea "*"
type textarea "I want a good test setup for my site - help me create the first 3-5"
type textarea "*"
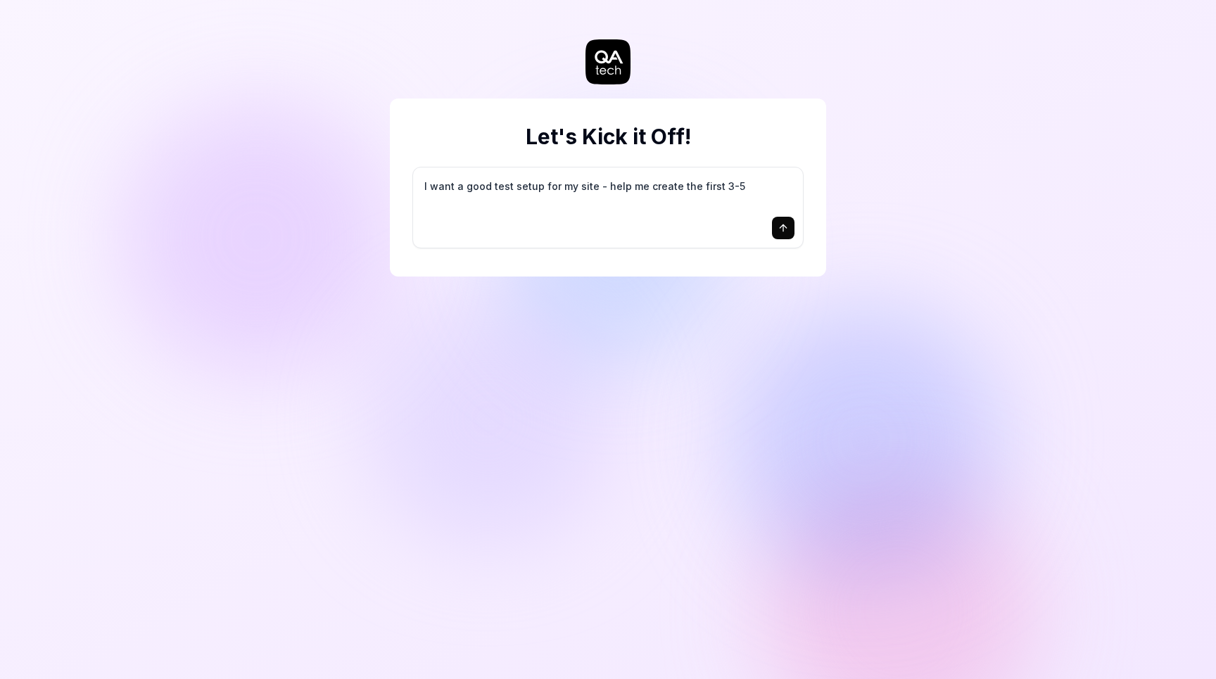
type textarea "I want a good test setup for my site - help me create the first 3-5"
type textarea "*"
type textarea "I want a good test setup for my site - help me create the first 3-5 t"
type textarea "*"
type textarea "I want a good test setup for my site - help me create the first 3-5 te"
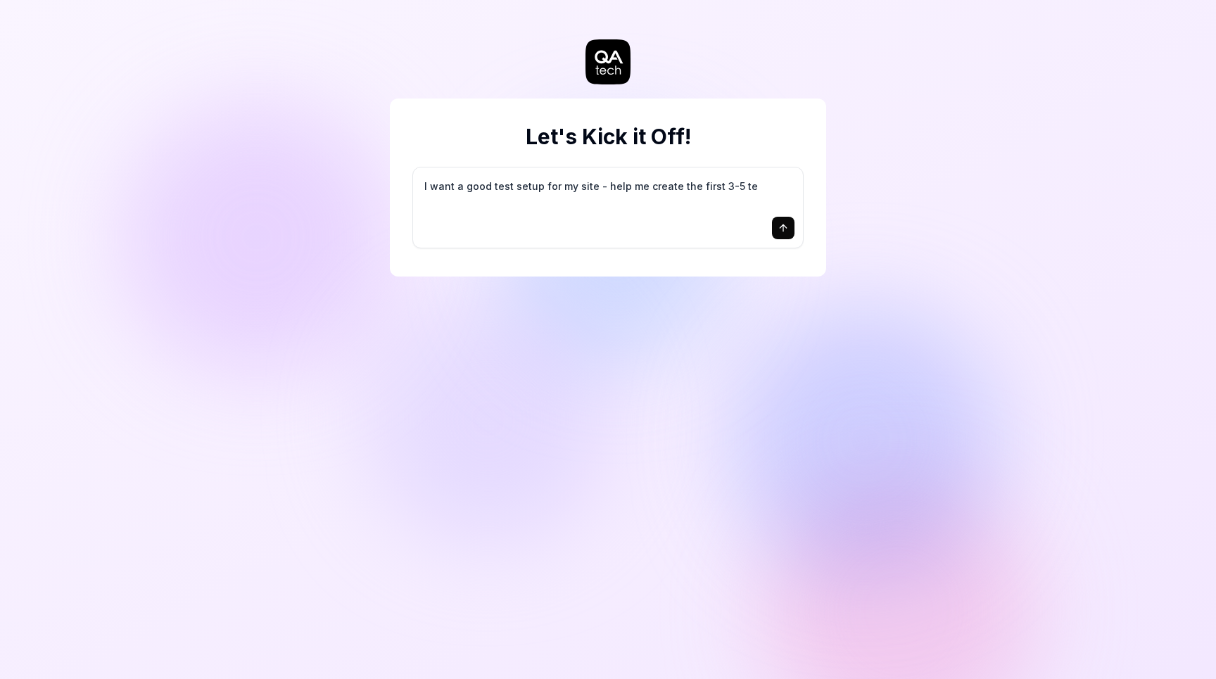
type textarea "*"
type textarea "I want a good test setup for my site - help me create the first 3-5 tes"
type textarea "*"
type textarea "I want a good test setup for my site - help me create the first 3-5 test"
type textarea "*"
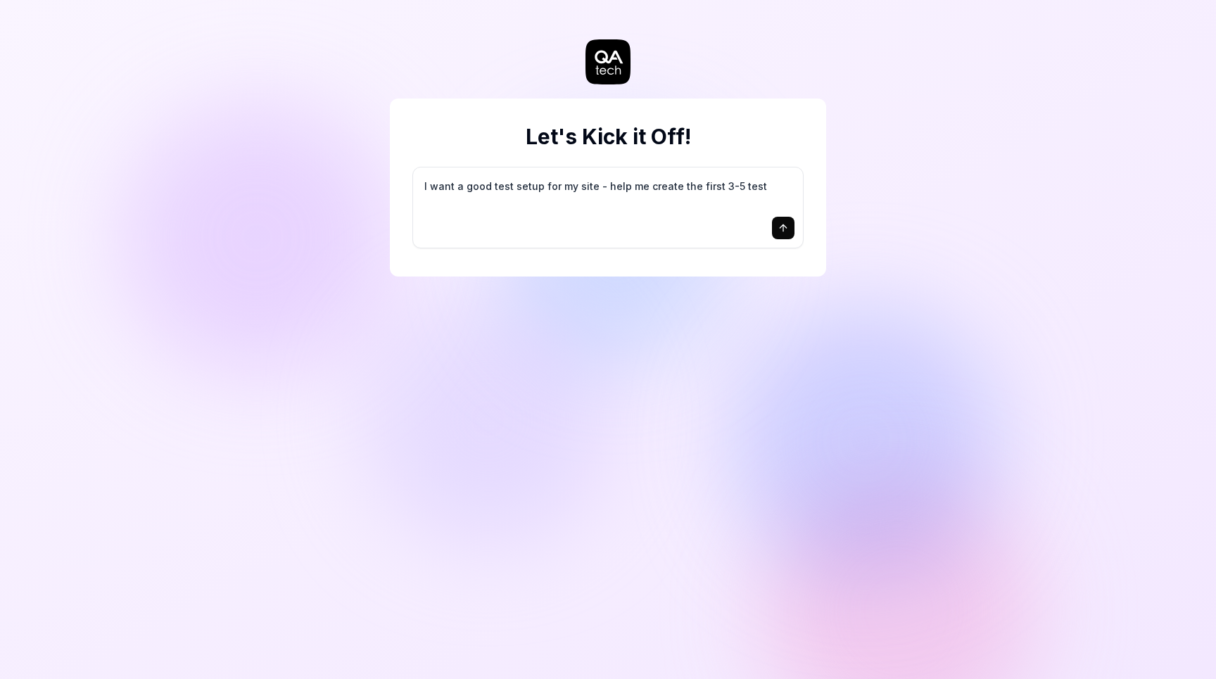
type textarea "I want a good test setup for my site - help me create the first 3-5 test"
type textarea "*"
type textarea "I want a good test setup for my site - help me create the first 3-5 test c"
type textarea "*"
type textarea "I want a good test setup for my site - help me create the first 3-5 test ca"
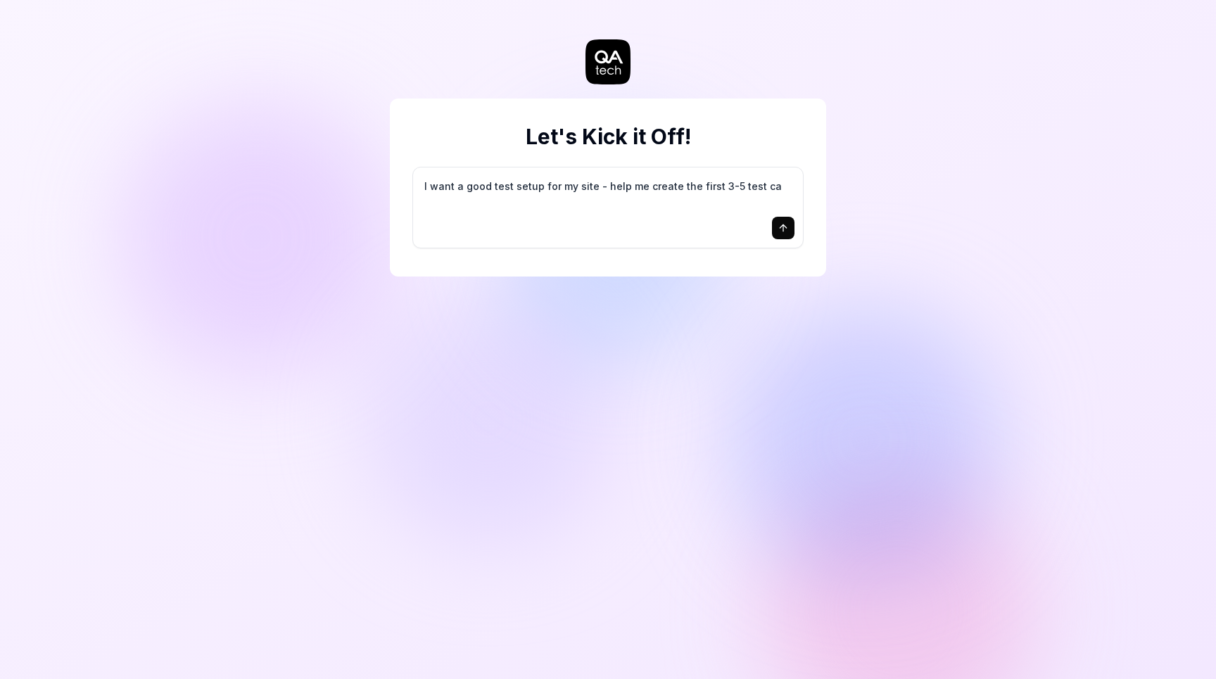
type textarea "*"
type textarea "I want a good test setup for my site - help me create the first 3-5 test cas"
type textarea "*"
type textarea "I want a good test setup for my site - help me create the first 3-5 test case"
type textarea "*"
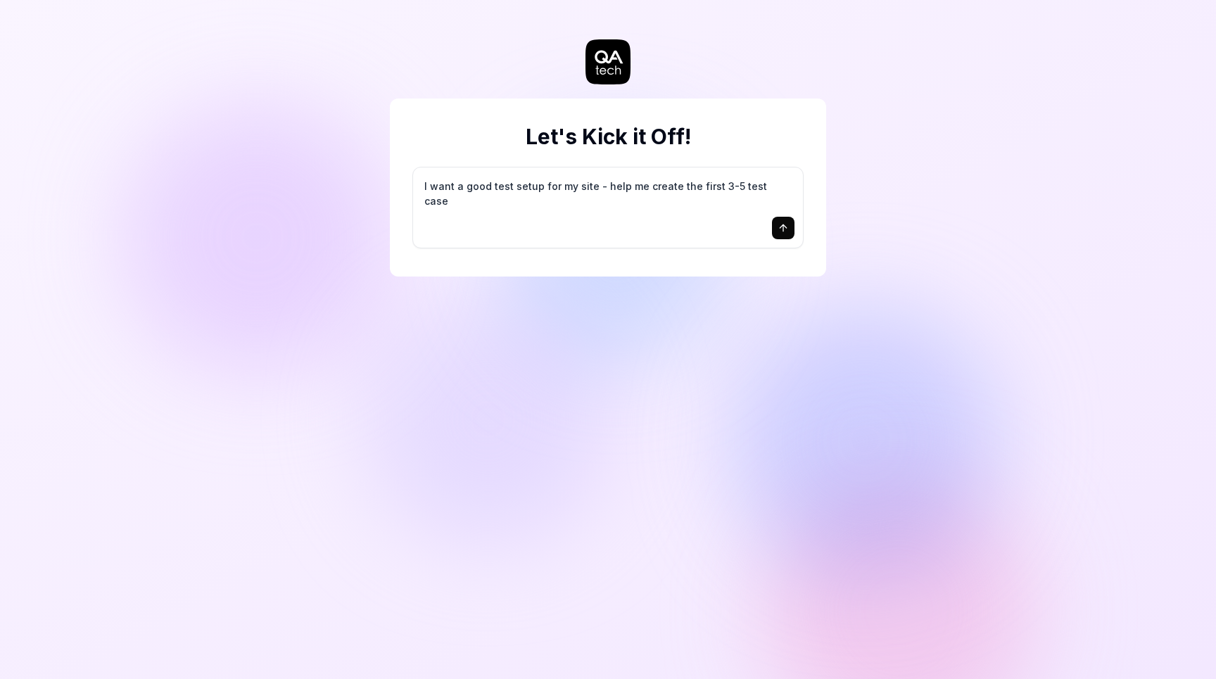
type textarea "I want a good test setup for my site - help me create the first 3-5 test cases"
click at [782, 222] on icon "submit" at bounding box center [782, 227] width 11 height 11
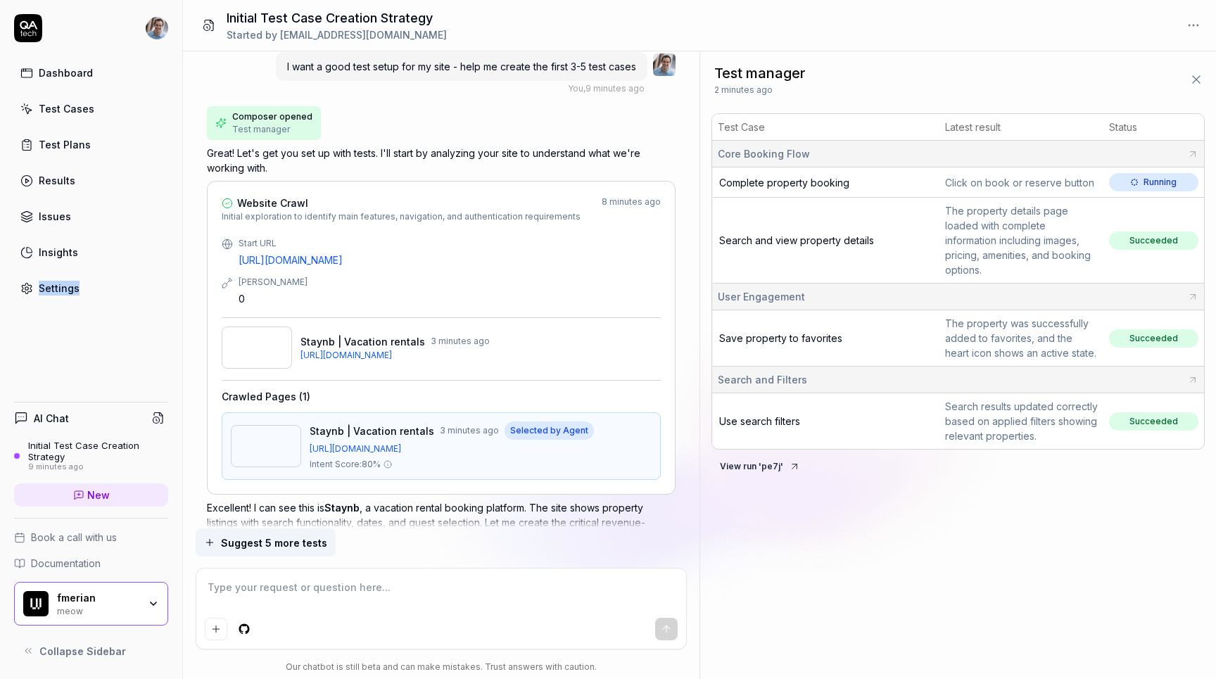
scroll to position [13, 0]
click at [324, 260] on link "[URL][DOMAIN_NAME]" at bounding box center [449, 258] width 423 height 15
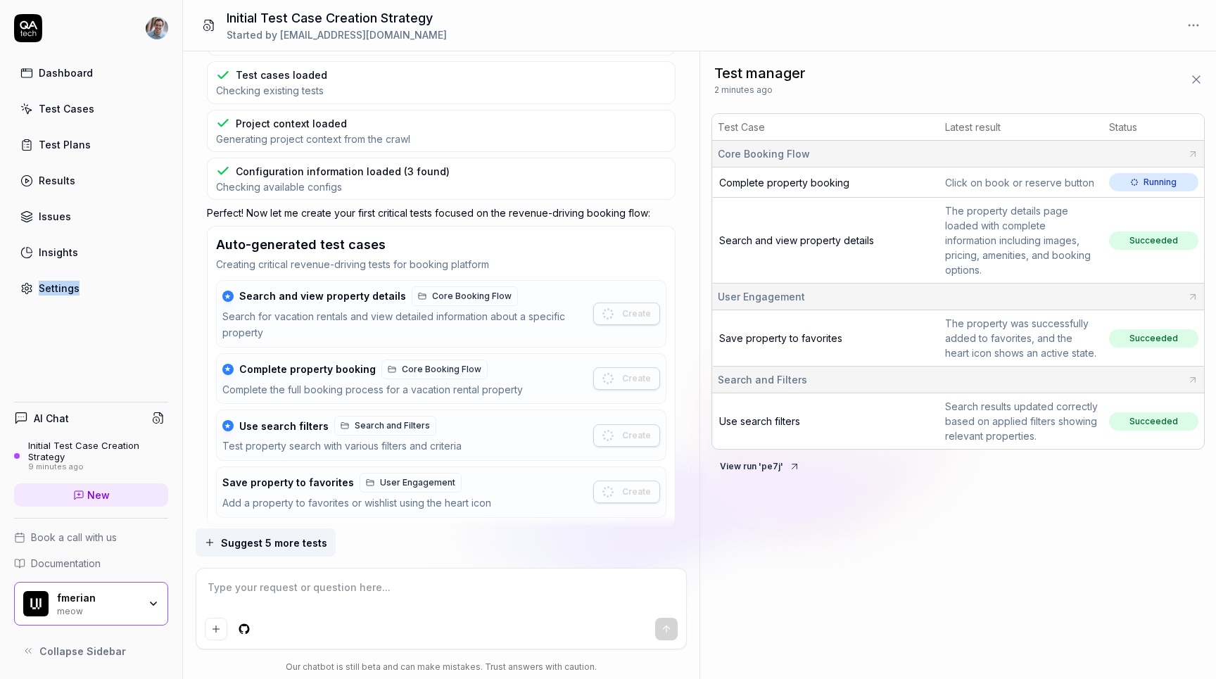
scroll to position [559, 0]
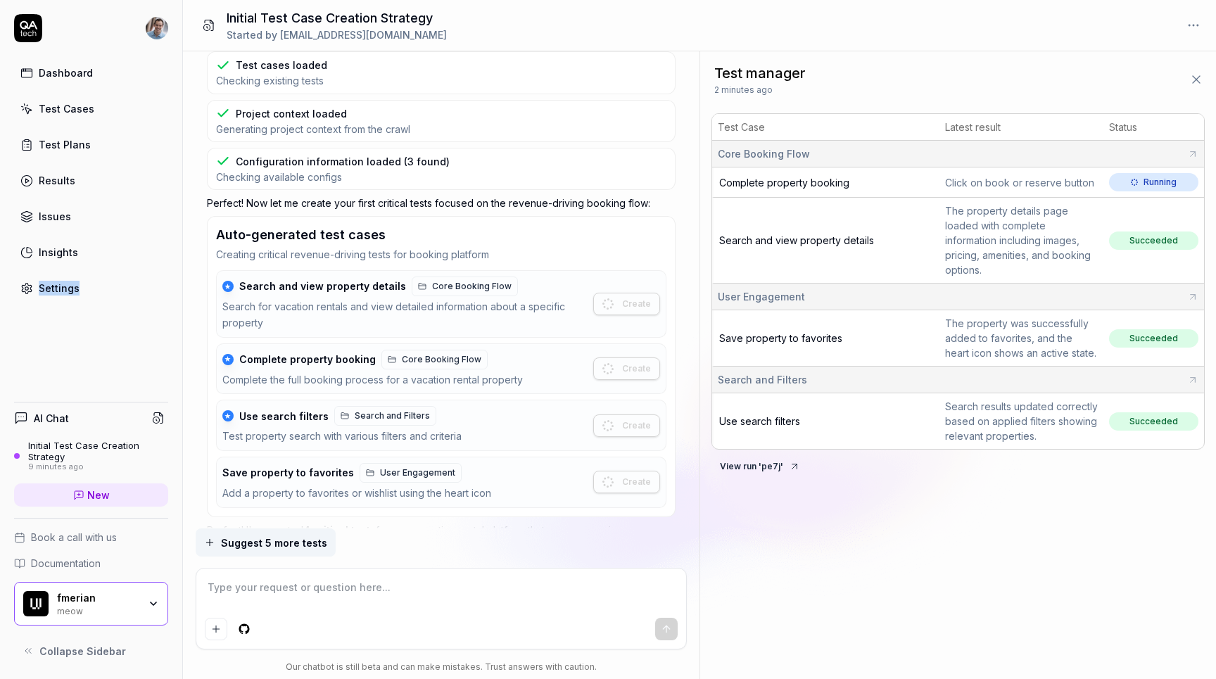
click at [286, 543] on span "Suggest 5 more tests" at bounding box center [274, 542] width 106 height 15
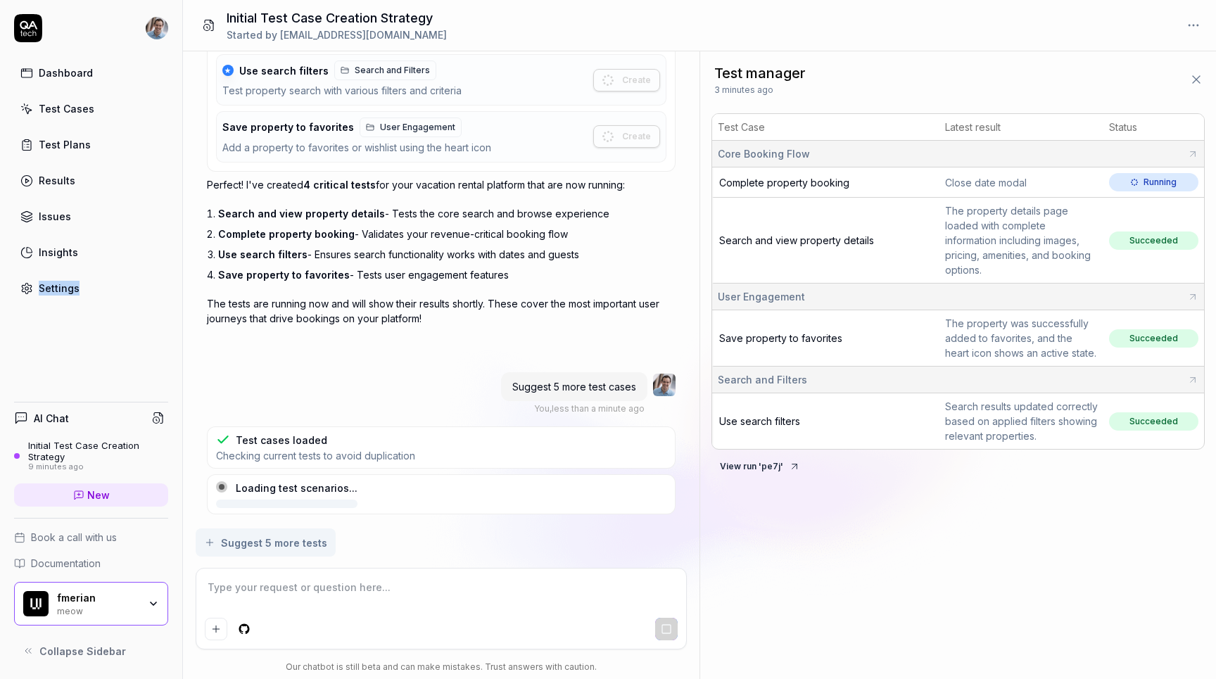
scroll to position [923, 0]
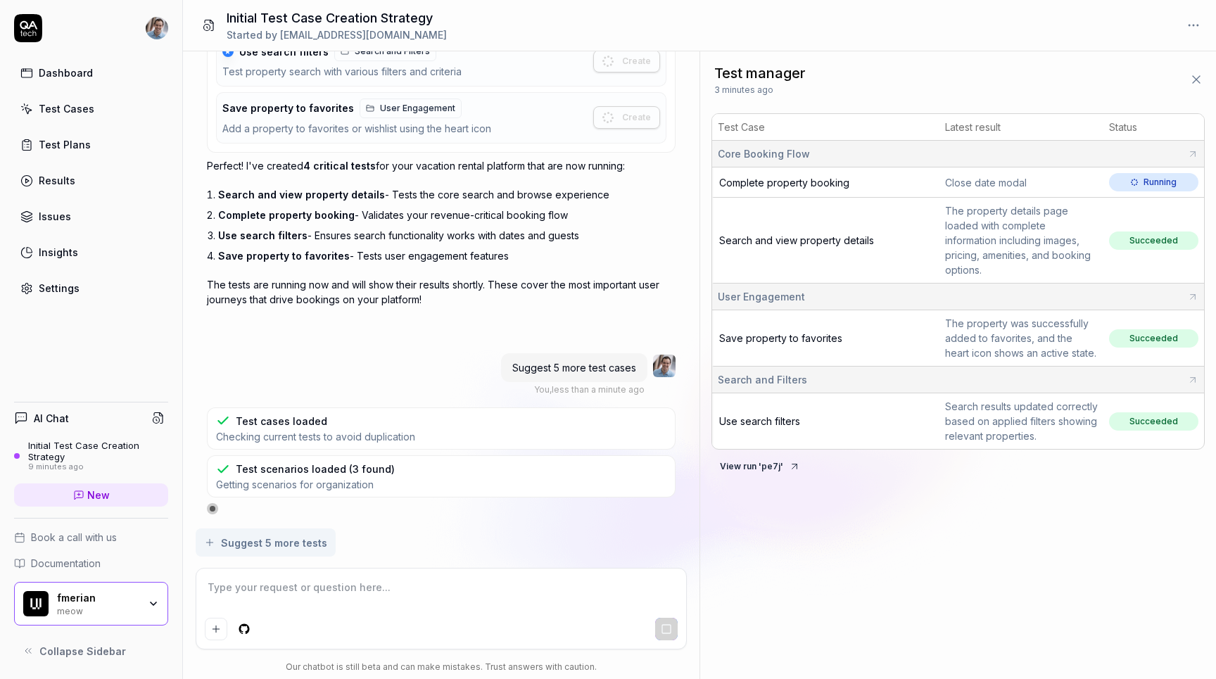
click at [378, 293] on p "The tests are running now and will show their results shortly. These cover the …" at bounding box center [441, 292] width 469 height 30
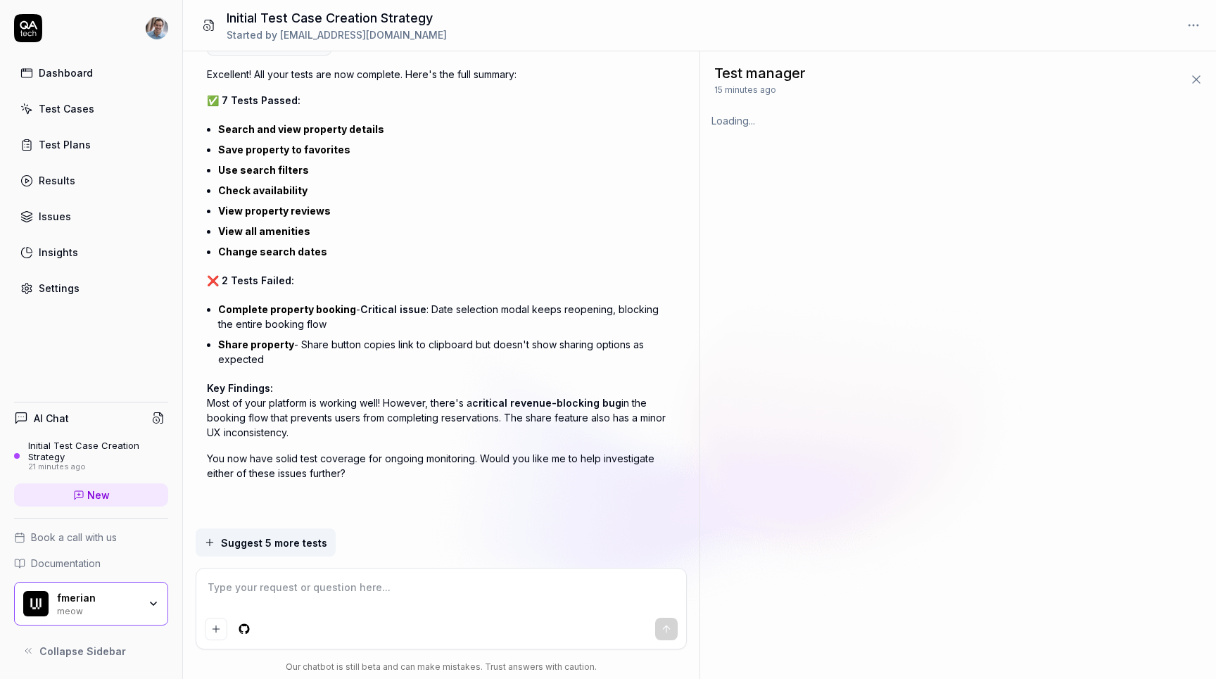
scroll to position [2982, 0]
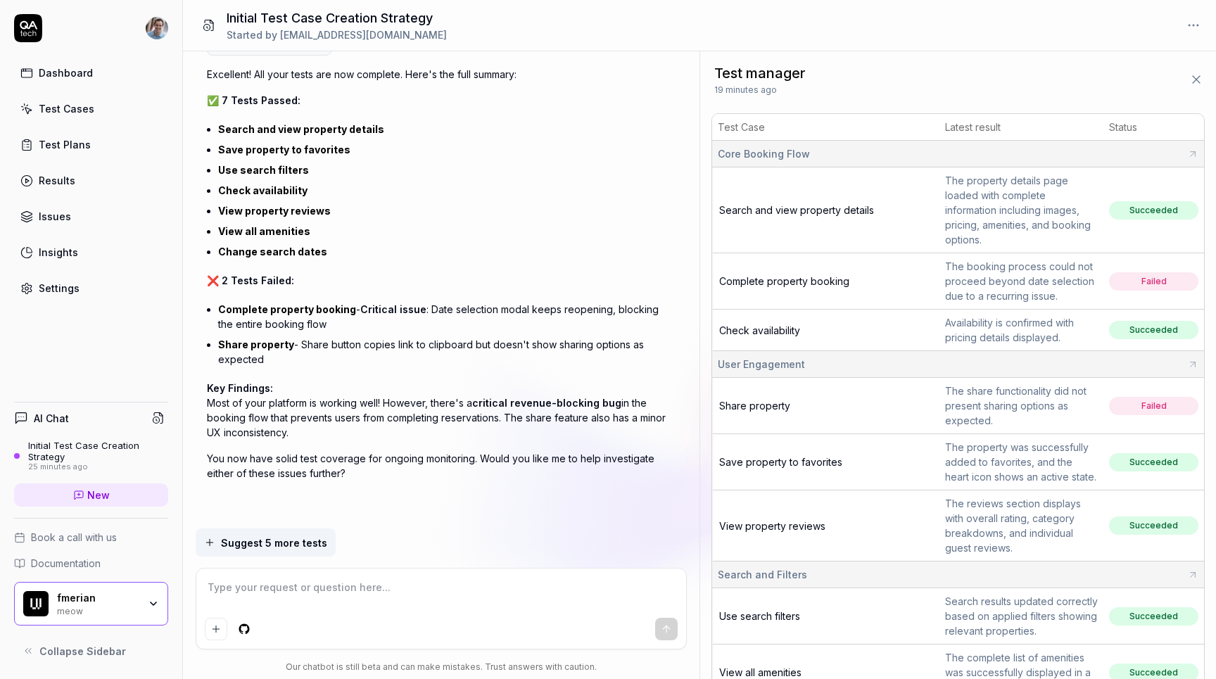
type textarea "*"
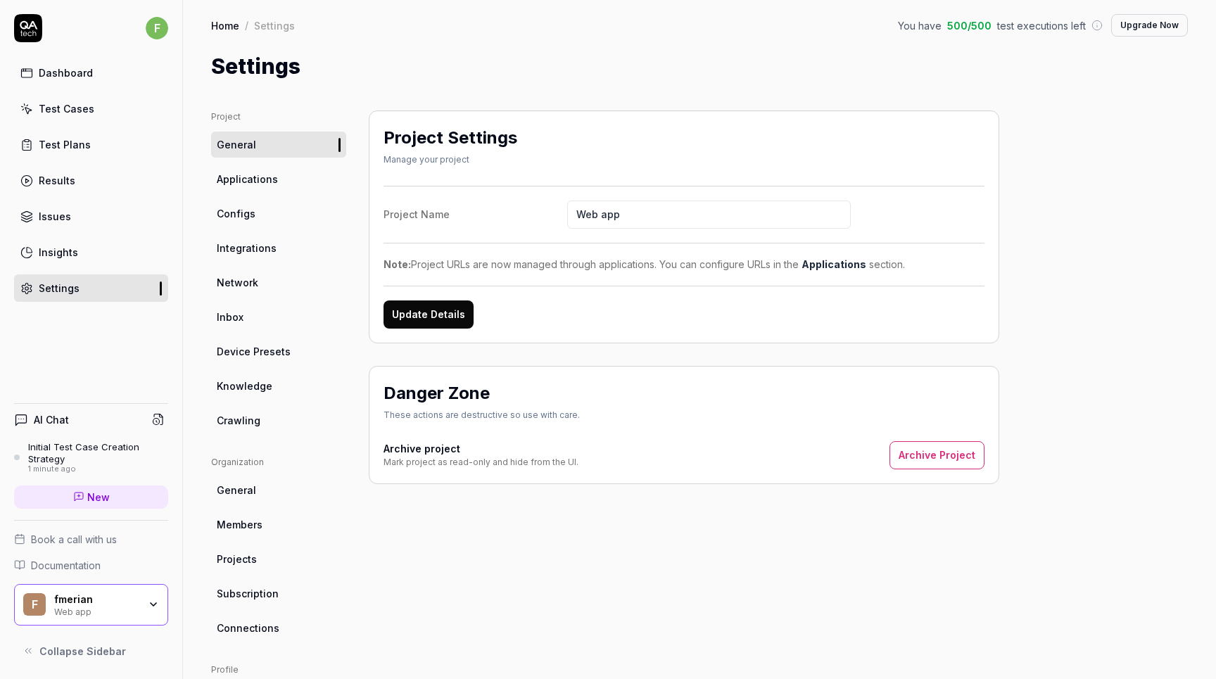
click at [626, 215] on input "Web app" at bounding box center [708, 214] width 283 height 28
type input "meow"
click at [422, 319] on button "Update Details" at bounding box center [428, 314] width 90 height 28
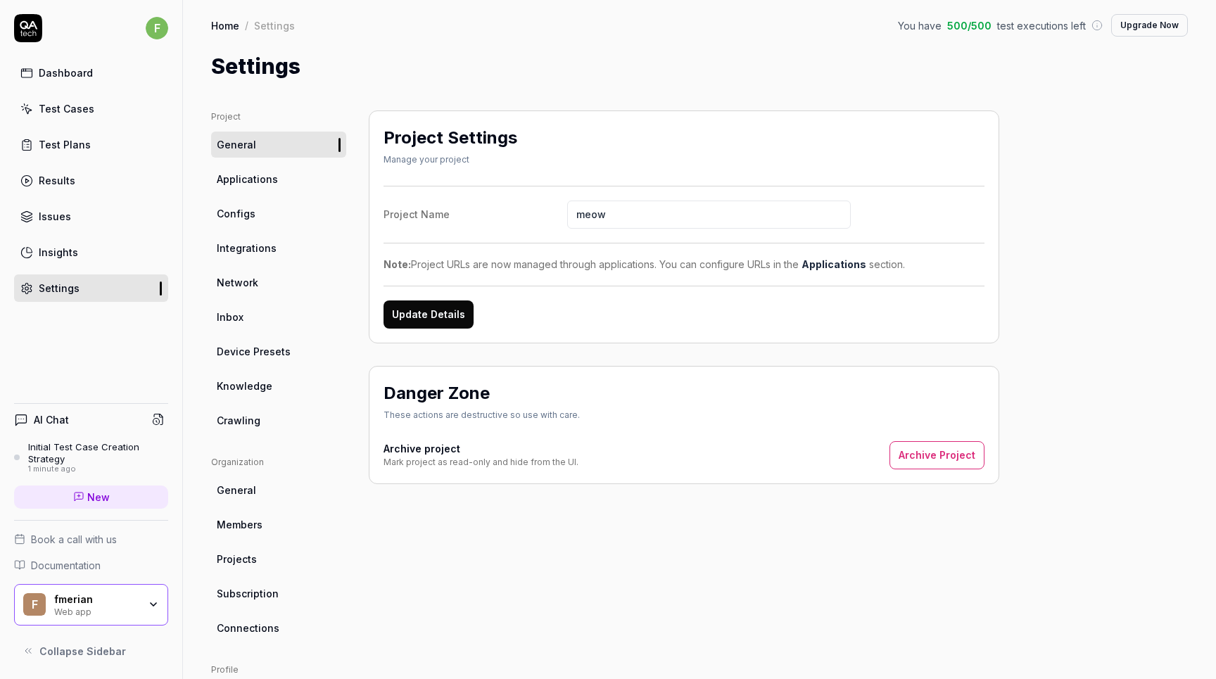
click at [235, 499] on link "General" at bounding box center [278, 490] width 135 height 26
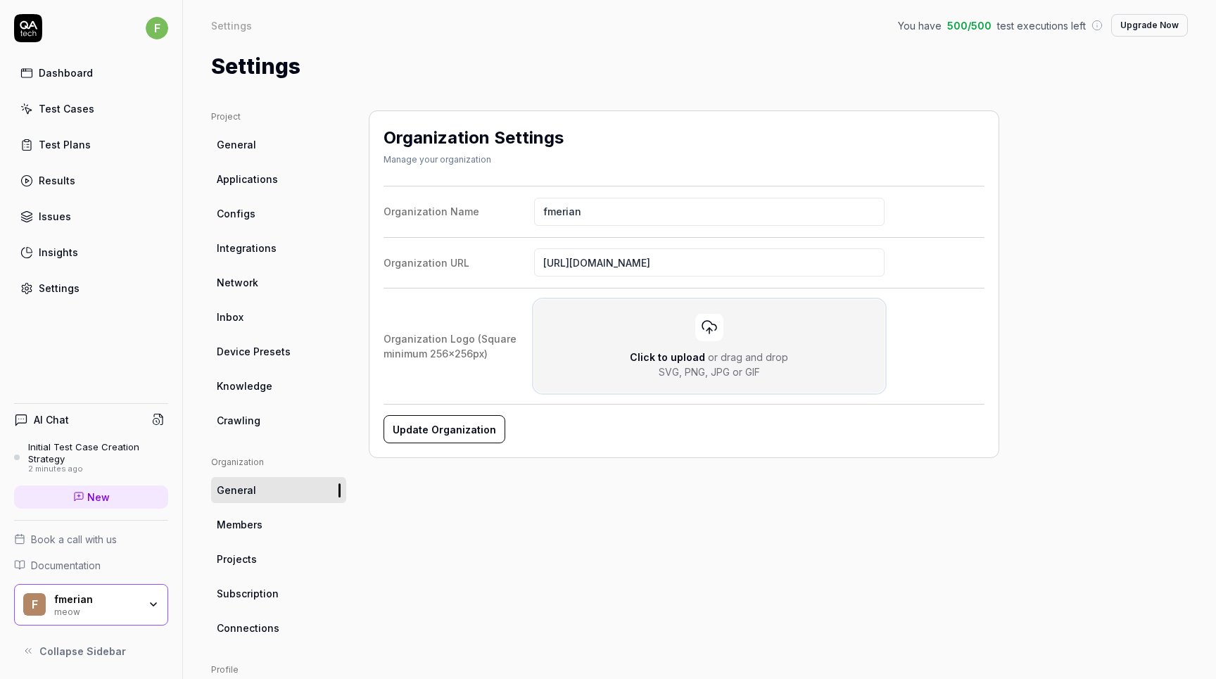
click at [709, 326] on icon at bounding box center [709, 327] width 17 height 17
click at [0, 0] on input "Click to upload or drag and drop SVG, PNG, JPG or GIF" at bounding box center [0, 0] width 0 height 0
click at [442, 431] on button "Update Organization" at bounding box center [443, 429] width 120 height 28
click at [244, 522] on span "Members" at bounding box center [240, 524] width 46 height 15
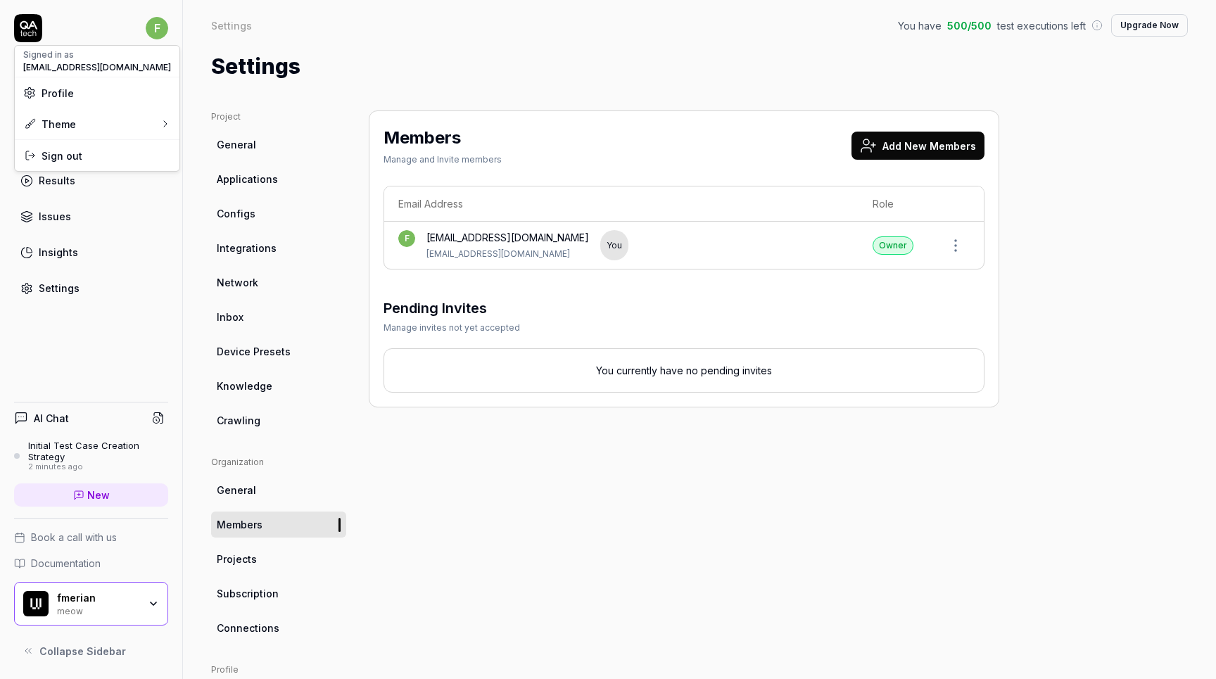
click at [147, 26] on html "f Dashboard Test Cases Test Plans Results Issues Insights Settings AI Chat Init…" at bounding box center [608, 339] width 1216 height 679
click at [72, 95] on span "Profile" at bounding box center [97, 93] width 148 height 15
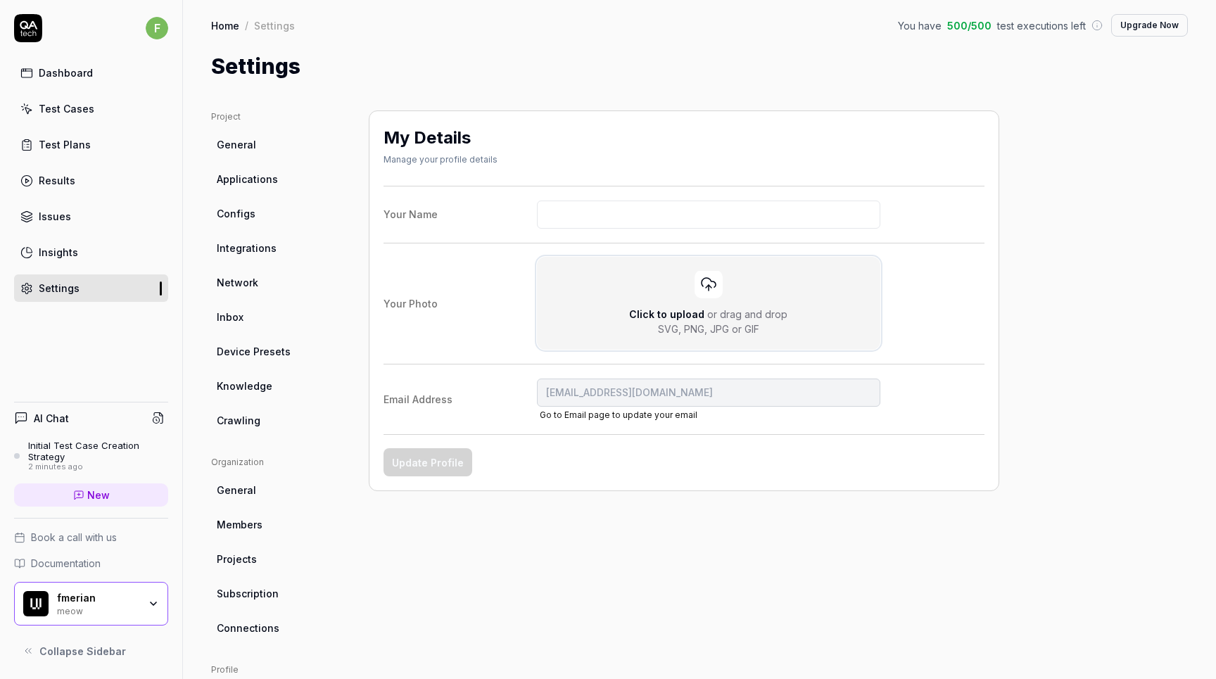
click at [669, 312] on span "Click to upload" at bounding box center [666, 314] width 75 height 12
click at [0, 0] on input "Click to upload or drag and drop SVG, PNG, JPG or GIF" at bounding box center [0, 0] width 0 height 0
click at [421, 460] on button "Update Profile" at bounding box center [427, 462] width 89 height 28
click at [68, 75] on div "Dashboard" at bounding box center [66, 72] width 54 height 15
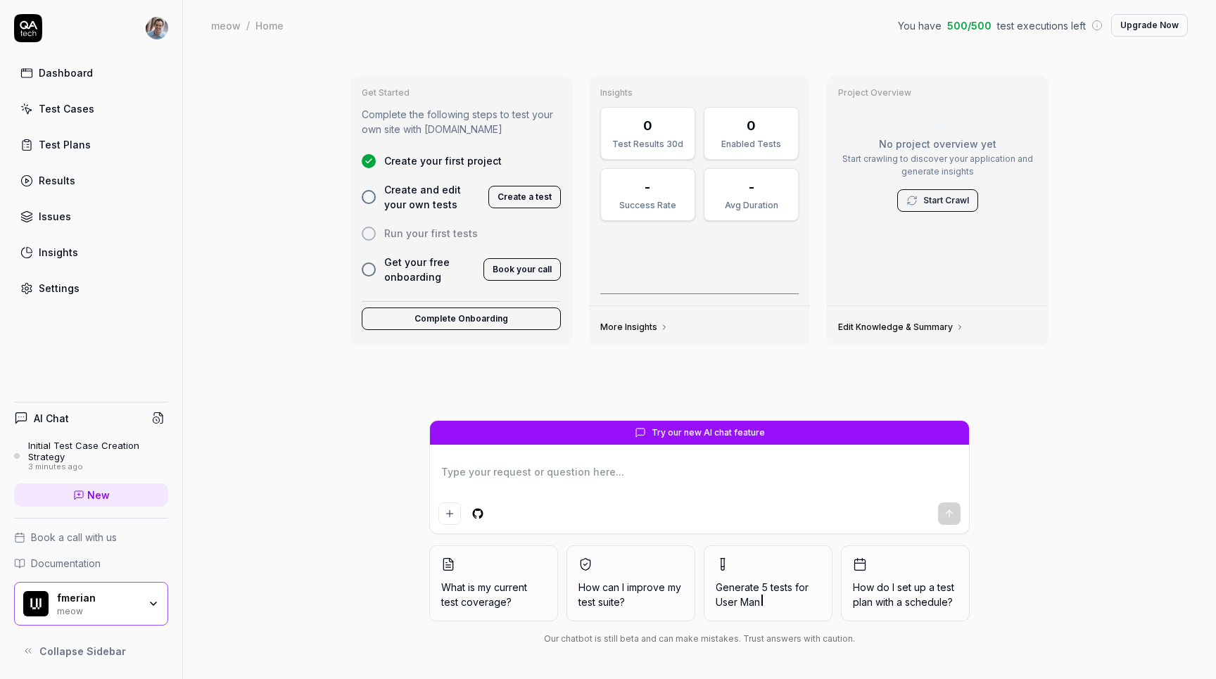
type textarea "*"
click at [65, 457] on div "Initial Test Case Creation Strategy" at bounding box center [98, 451] width 140 height 23
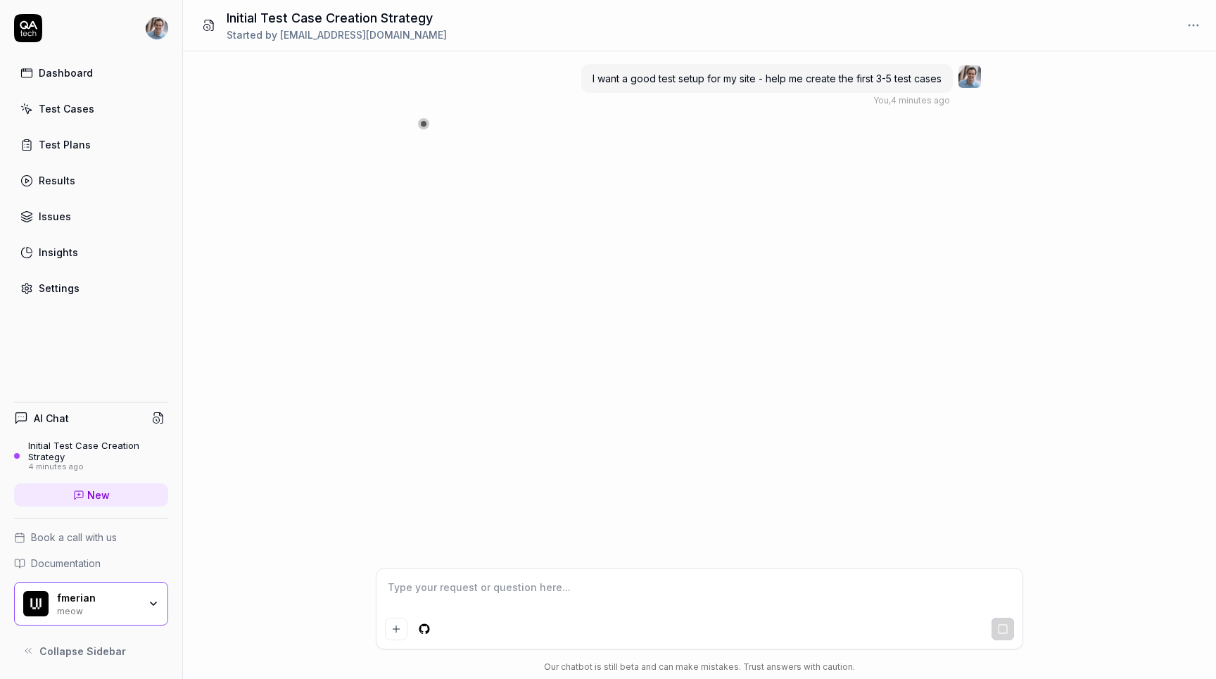
type textarea "*"
